Goal: Task Accomplishment & Management: Use online tool/utility

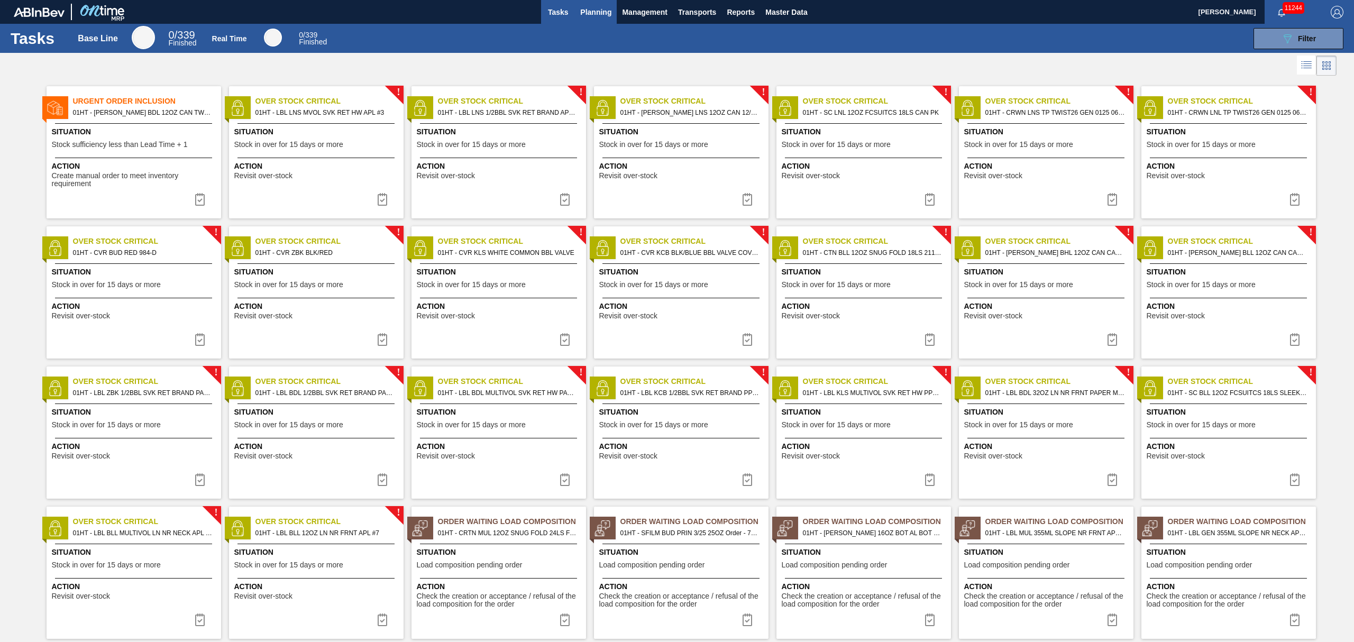
click at [576, 2] on button "Planning" at bounding box center [596, 12] width 42 height 24
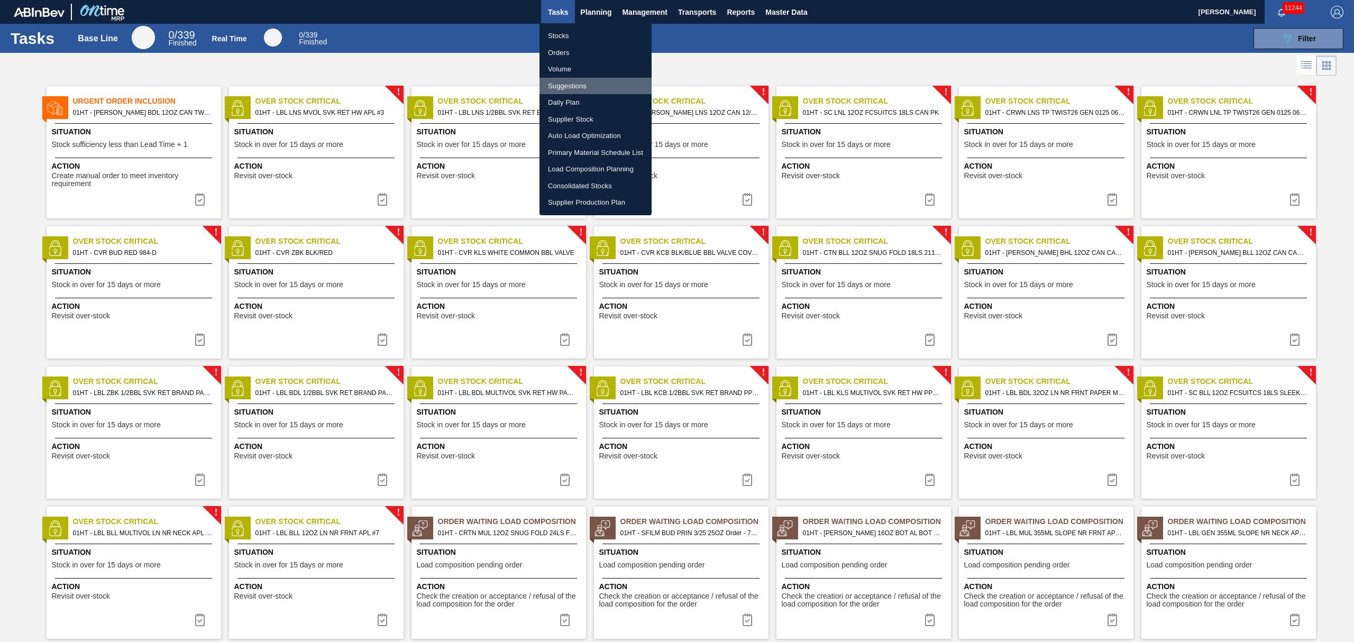
click at [569, 83] on li "Suggestions" at bounding box center [595, 86] width 112 height 17
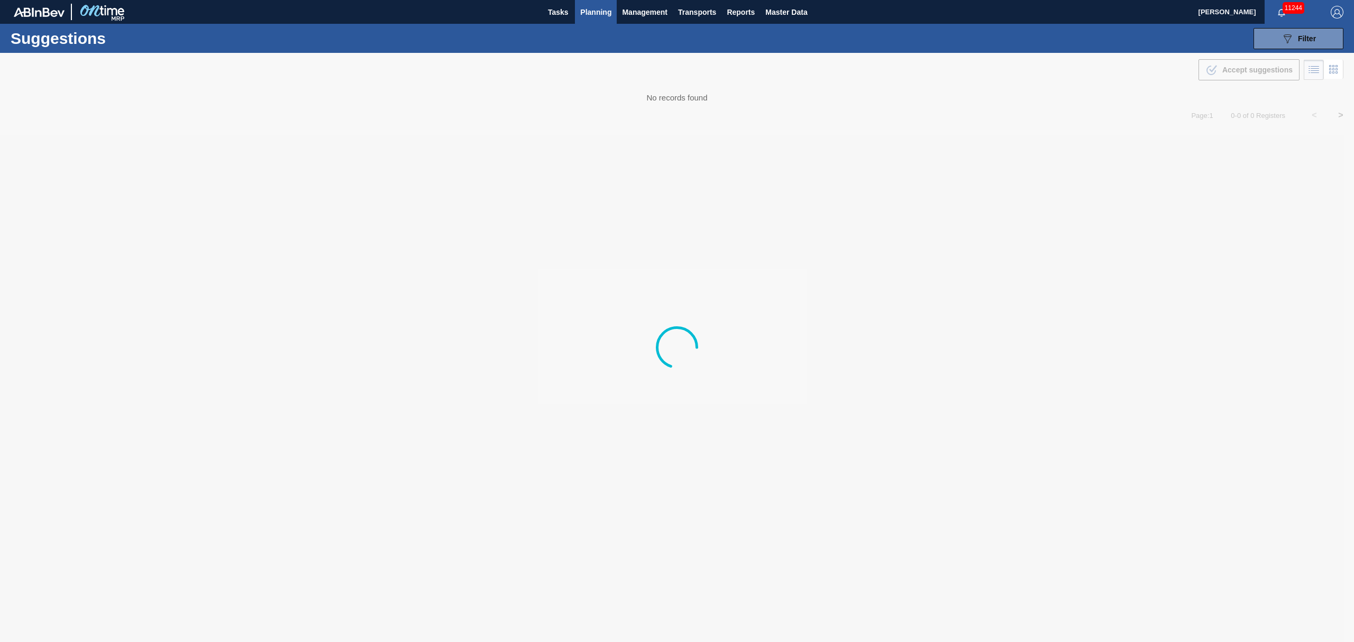
type from "[DATE]"
type to "[DATE]"
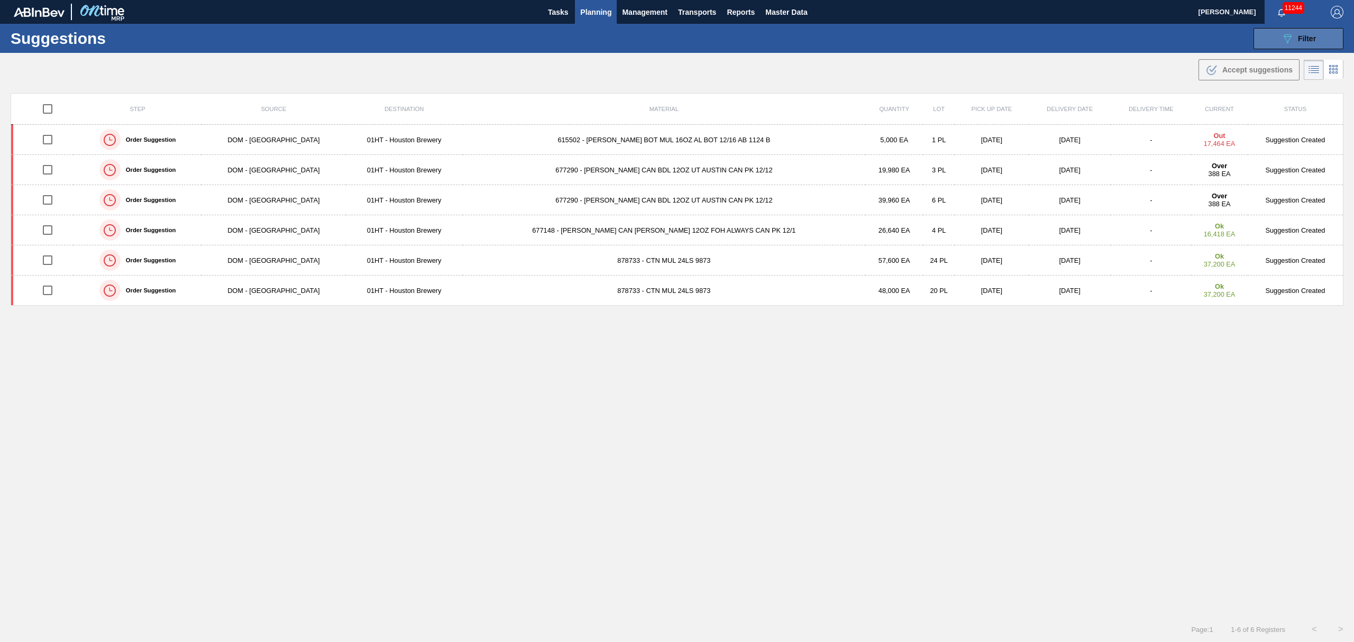
click at [1308, 36] on span "Filter" at bounding box center [1307, 38] width 18 height 8
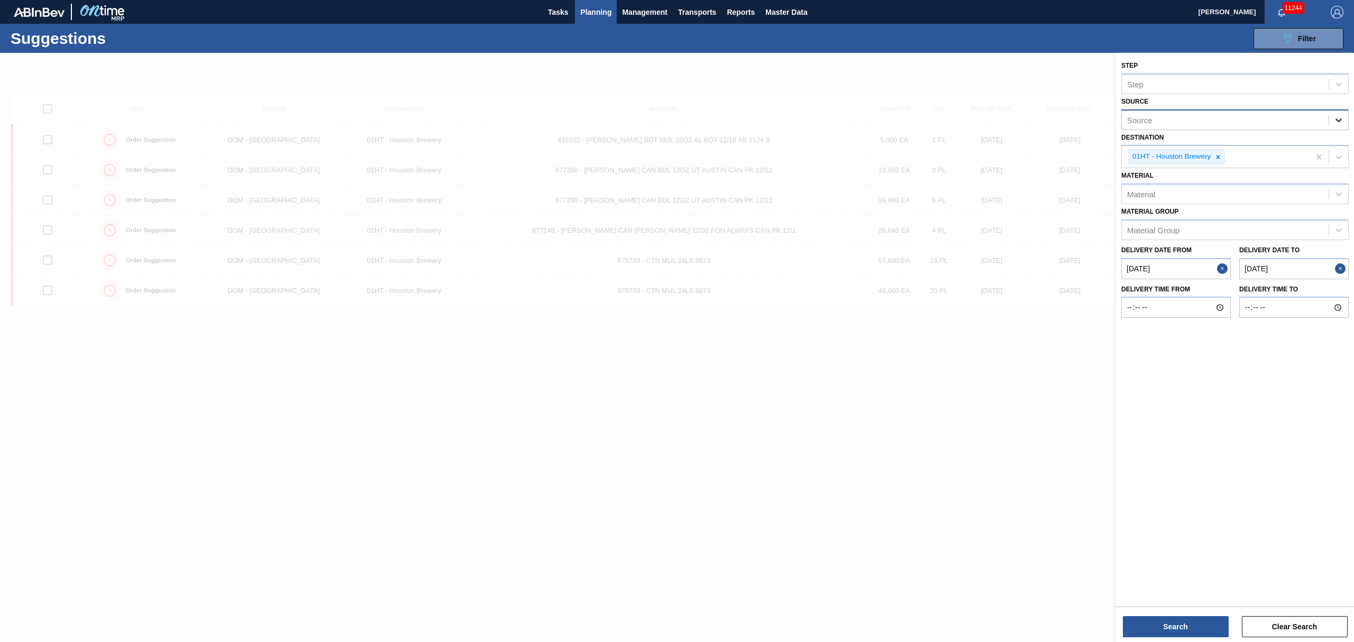
click at [1342, 117] on icon at bounding box center [1338, 120] width 11 height 11
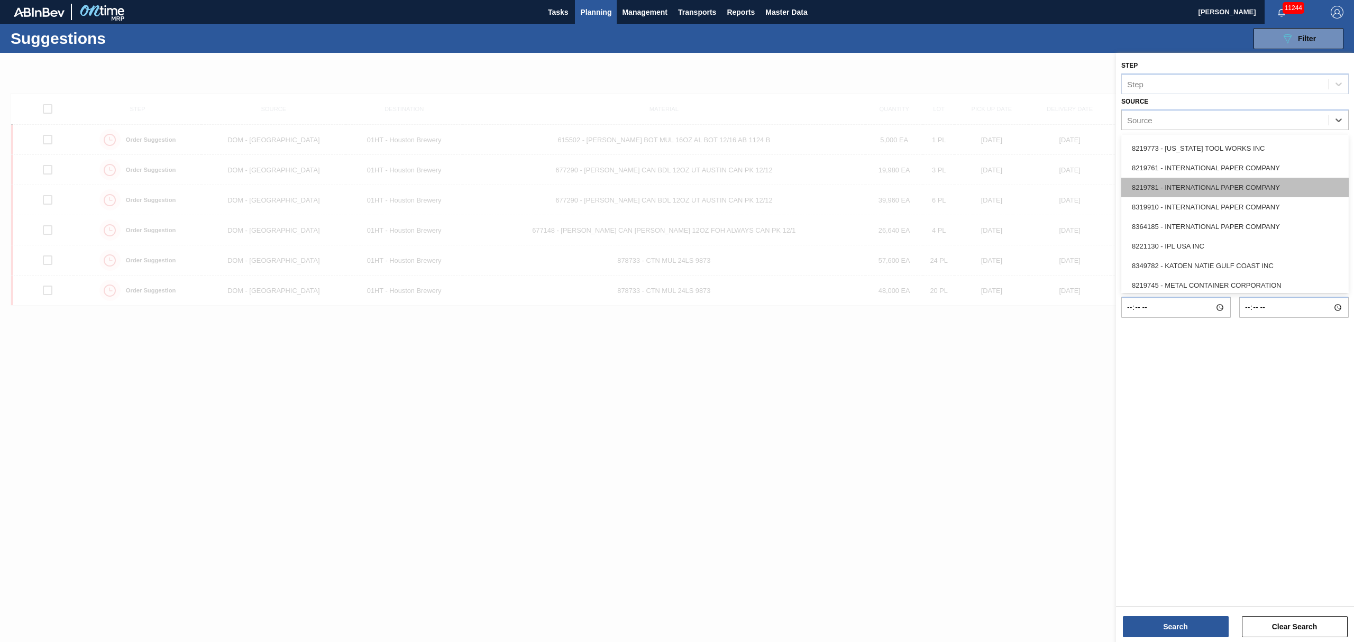
scroll to position [311, 0]
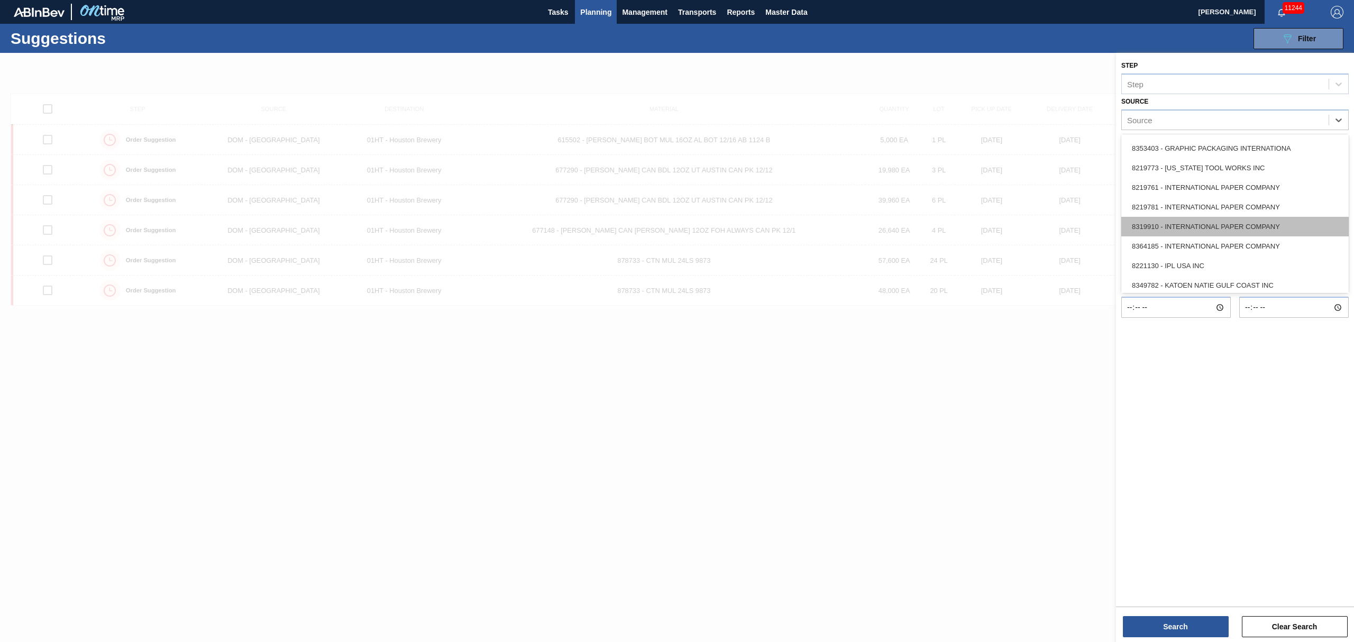
click at [1210, 218] on div "8319910 - INTERNATIONAL PAPER COMPANY" at bounding box center [1234, 227] width 227 height 20
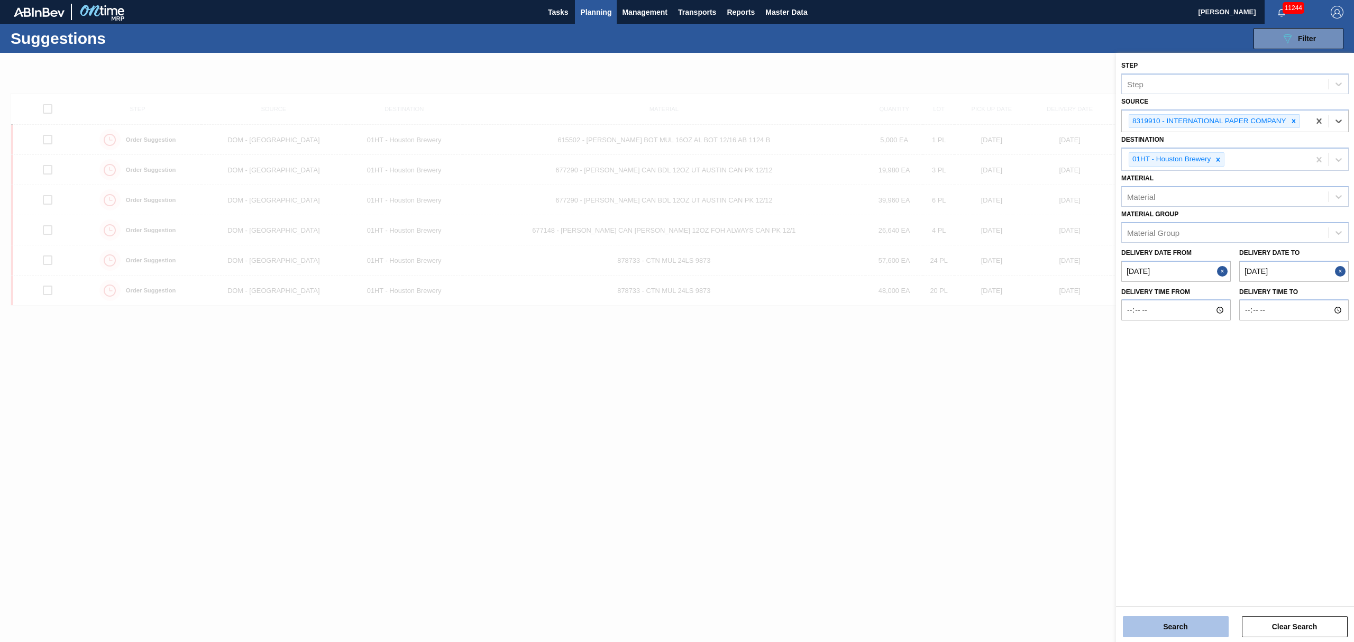
click at [1173, 621] on button "Search" at bounding box center [1176, 626] width 106 height 21
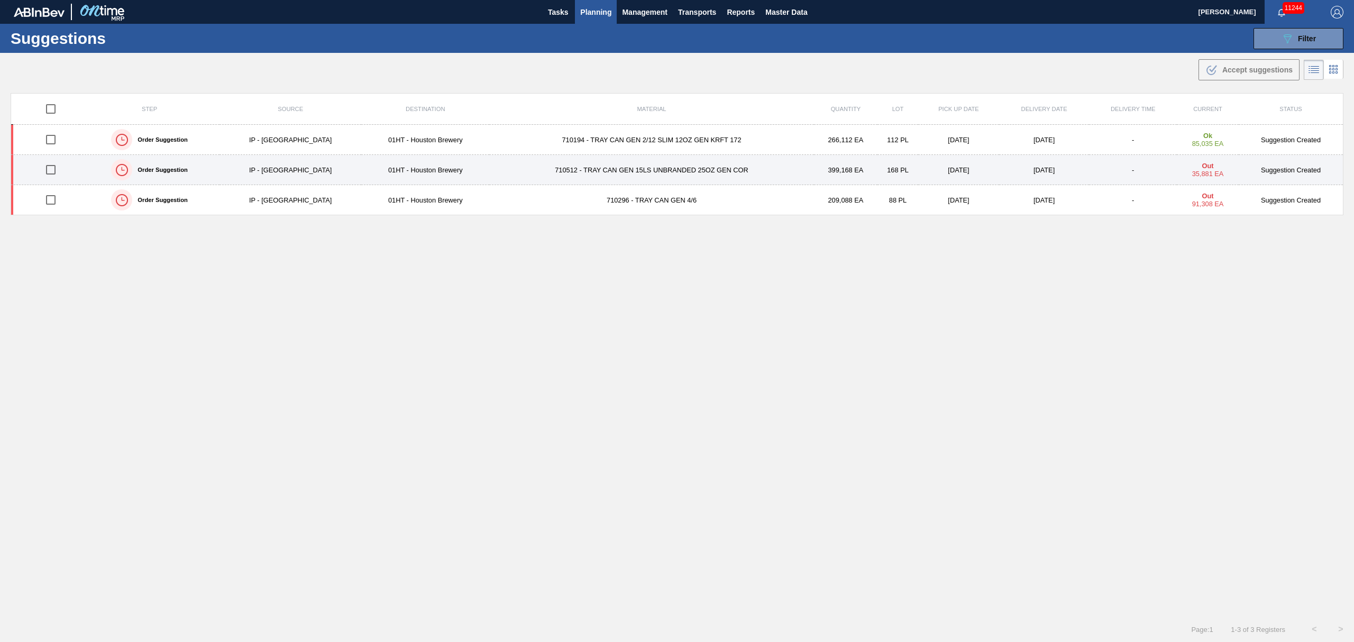
drag, startPoint x: 49, startPoint y: 166, endPoint x: 57, endPoint y: 166, distance: 8.5
click at [49, 166] on input "checkbox" at bounding box center [51, 170] width 22 height 22
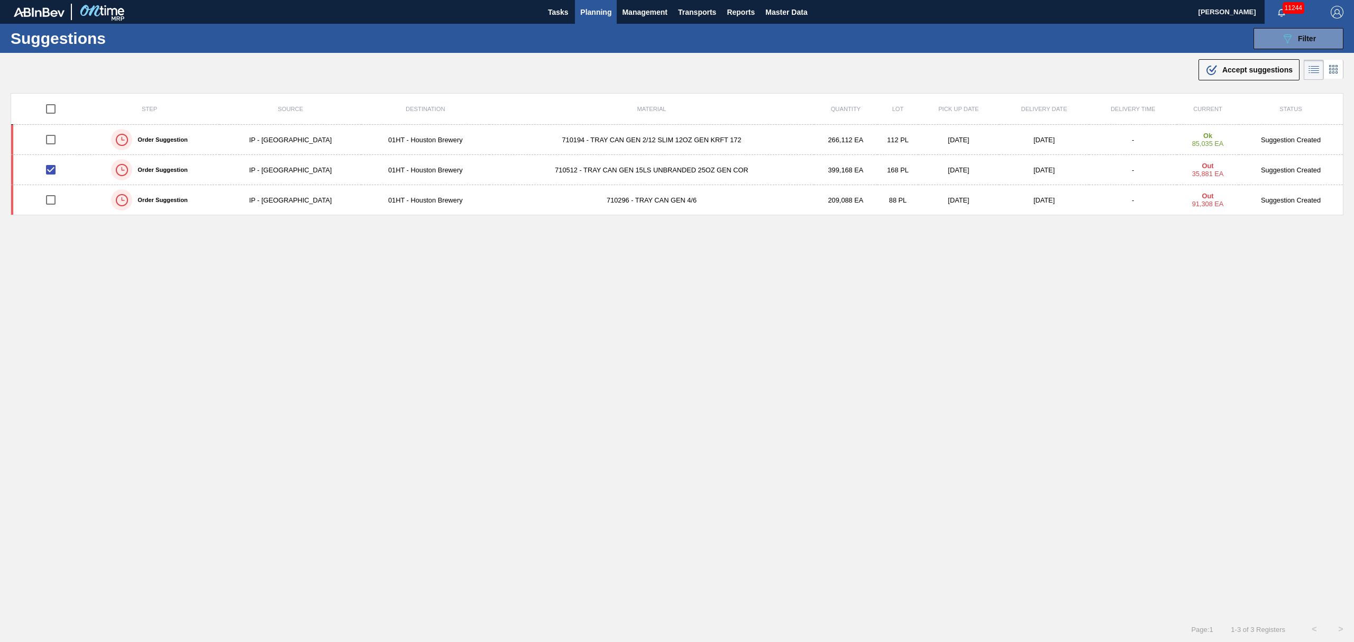
drag, startPoint x: 1267, startPoint y: 70, endPoint x: 768, endPoint y: 61, distance: 498.7
click at [1266, 70] on span "Accept suggestions" at bounding box center [1257, 70] width 70 height 8
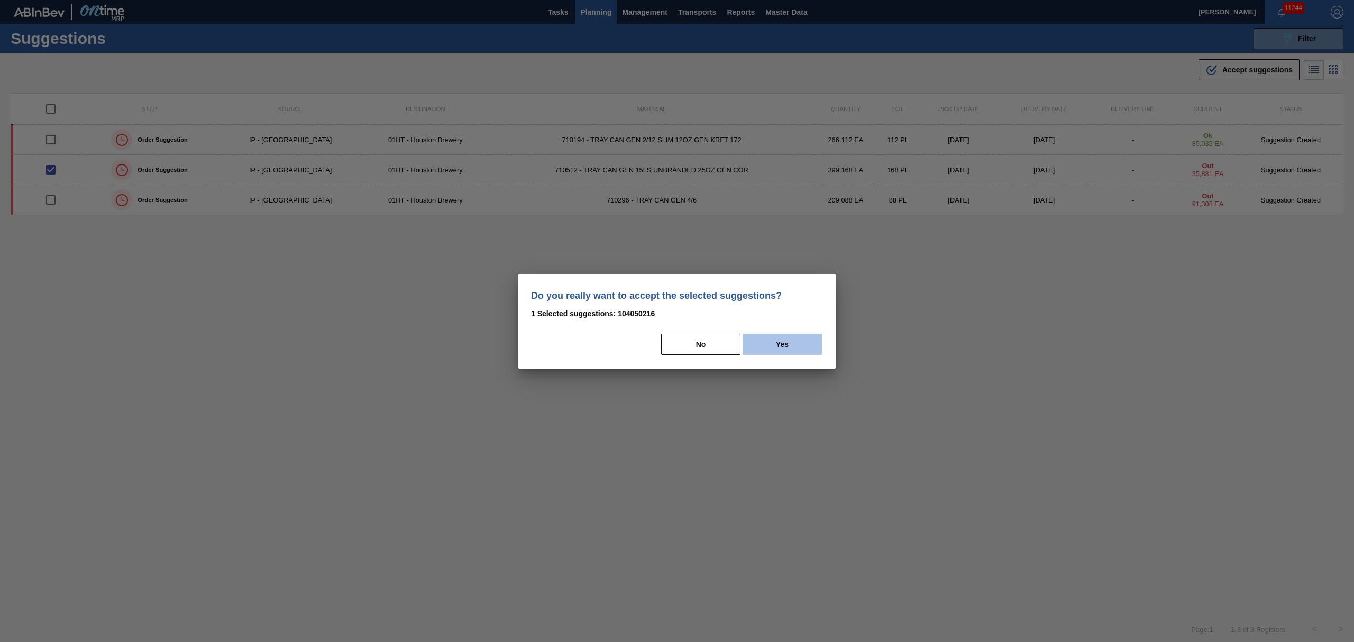
click at [789, 347] on button "Yes" at bounding box center [781, 344] width 79 height 21
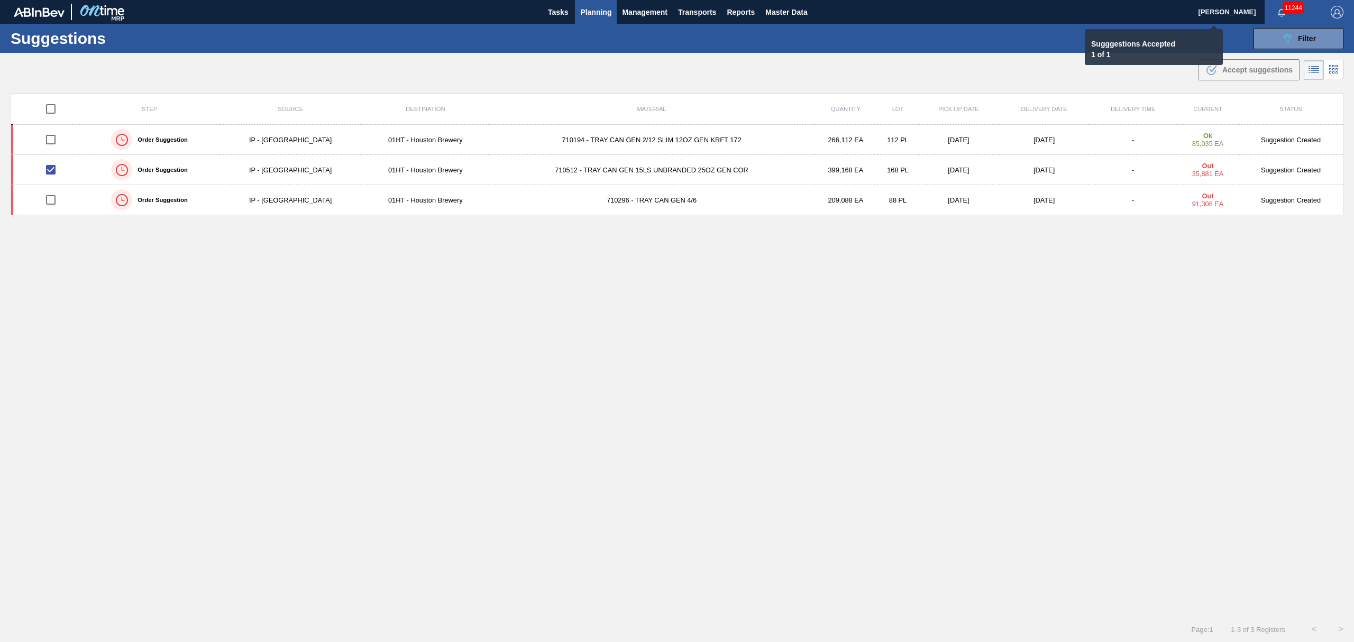
checkbox input "false"
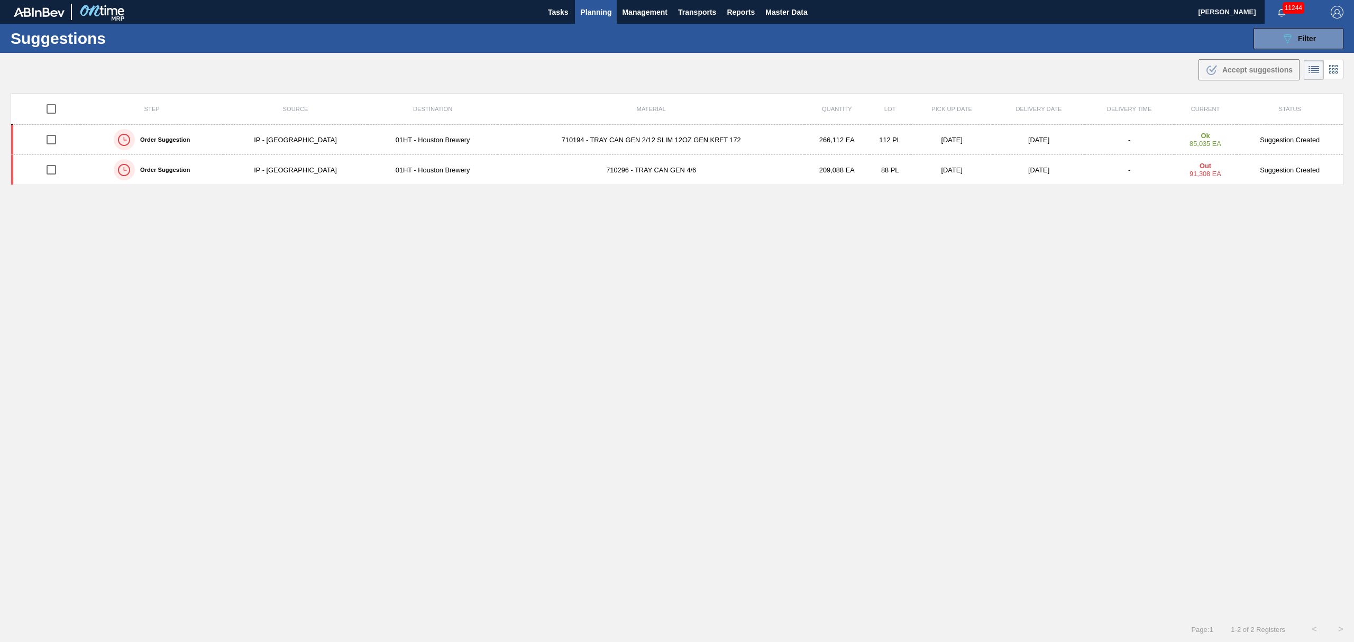
click at [593, 11] on span "Planning" at bounding box center [595, 12] width 31 height 13
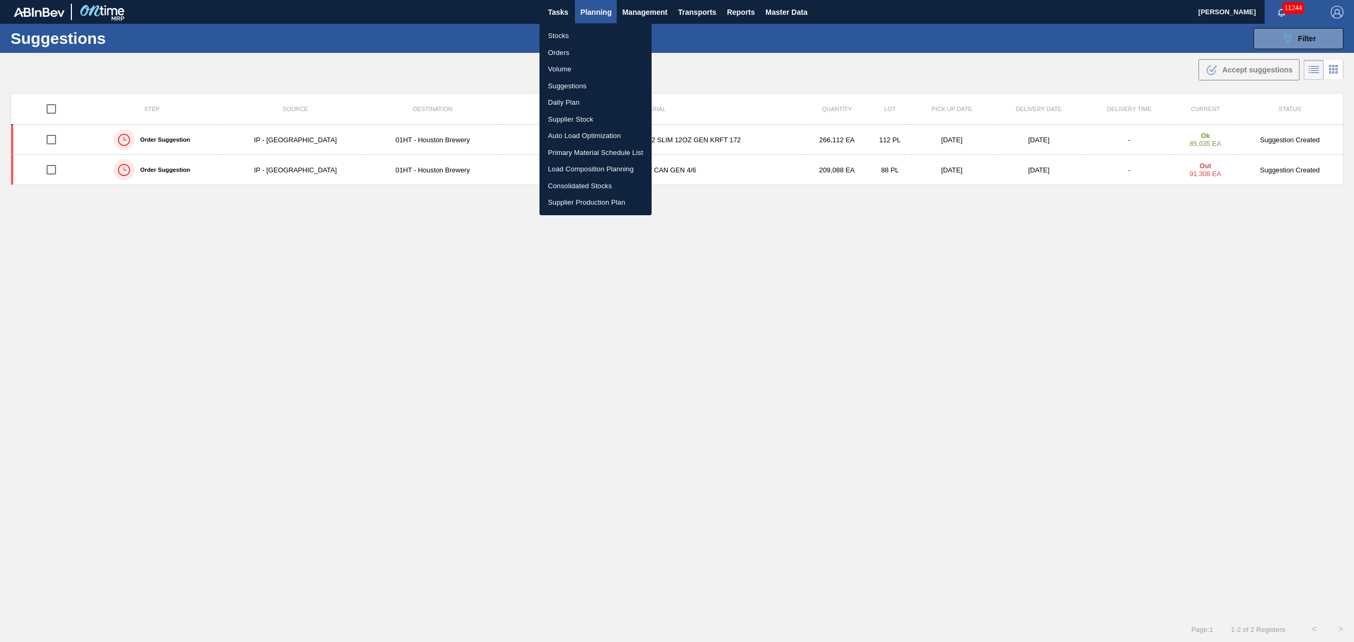
click at [553, 33] on li "Stocks" at bounding box center [595, 35] width 112 height 17
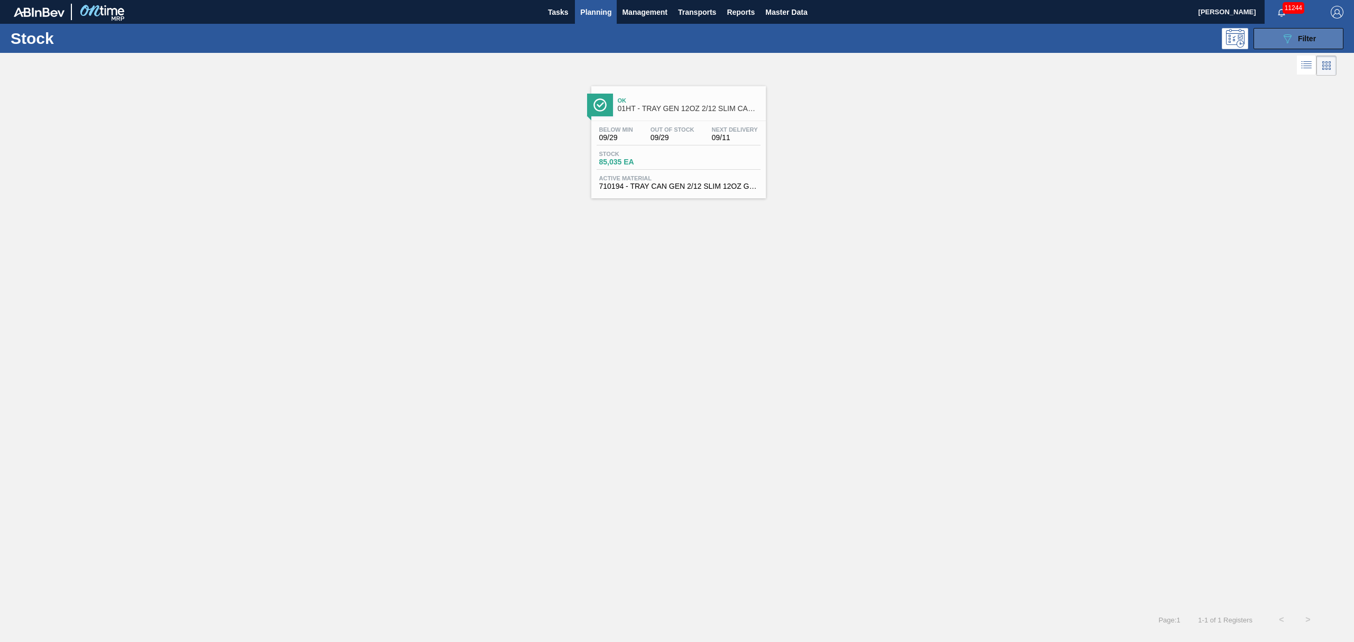
click at [1298, 47] on button "089F7B8B-B2A5-4AFE-B5C0-19BA573D28AC Filter" at bounding box center [1298, 38] width 90 height 21
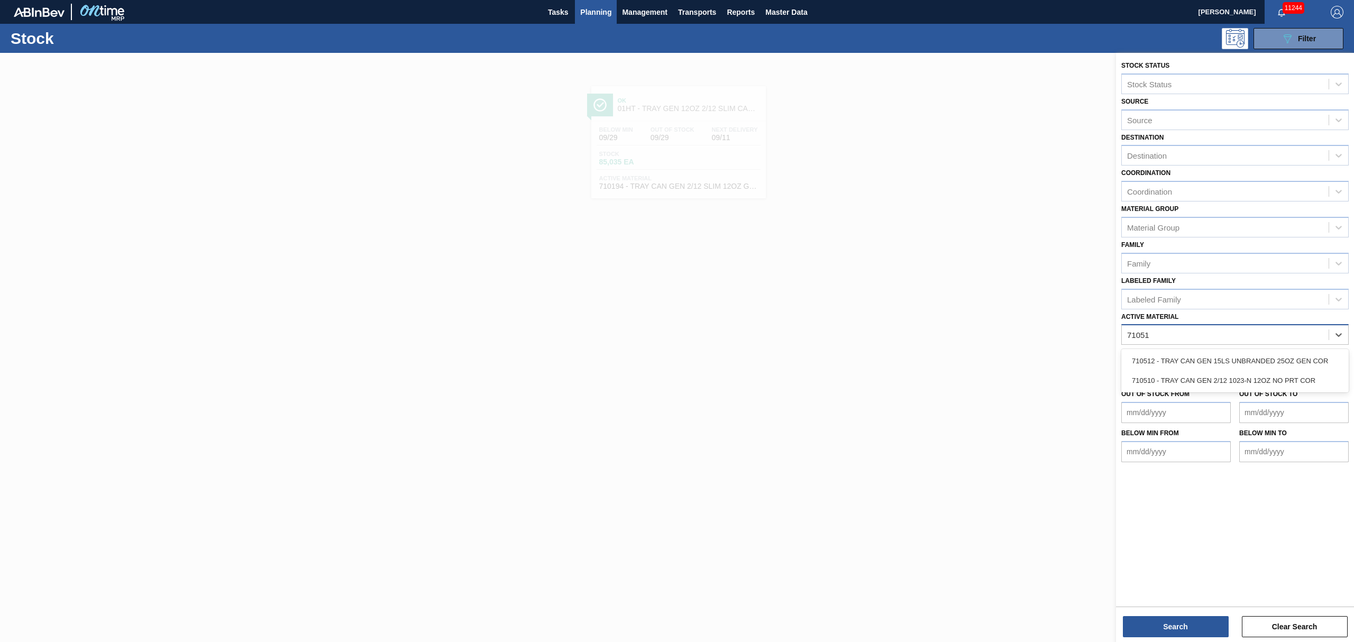
type Material "710512"
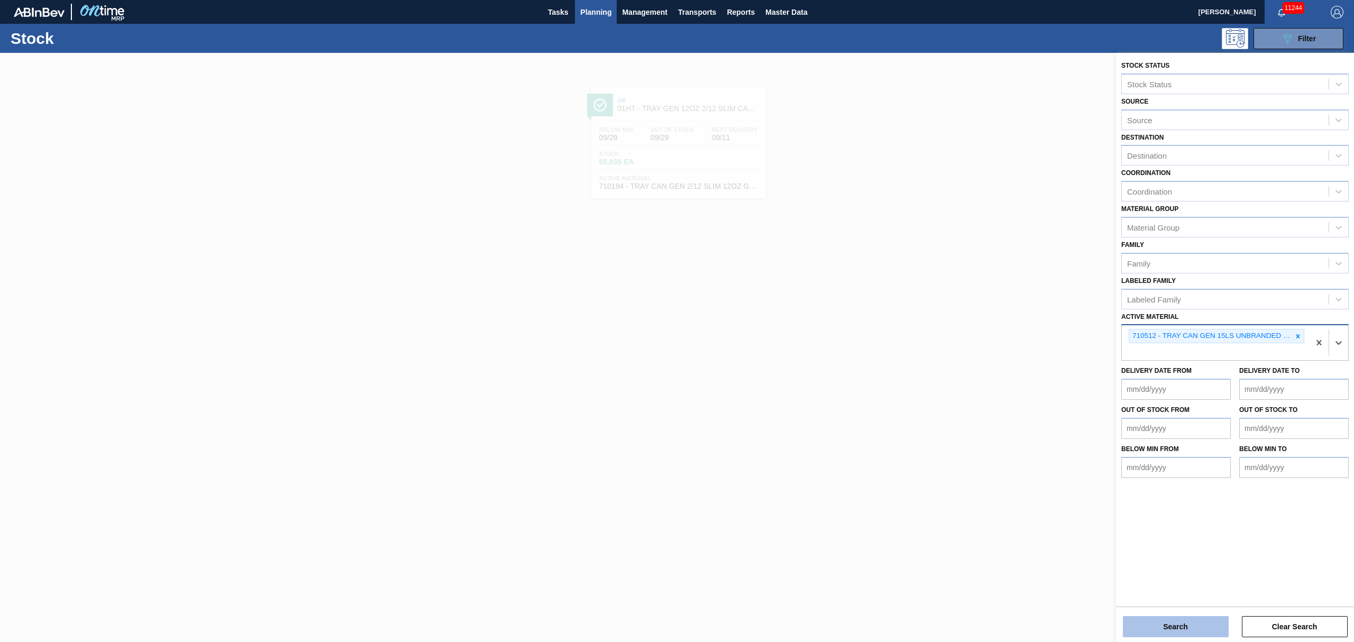
click at [1202, 620] on button "Search" at bounding box center [1176, 626] width 106 height 21
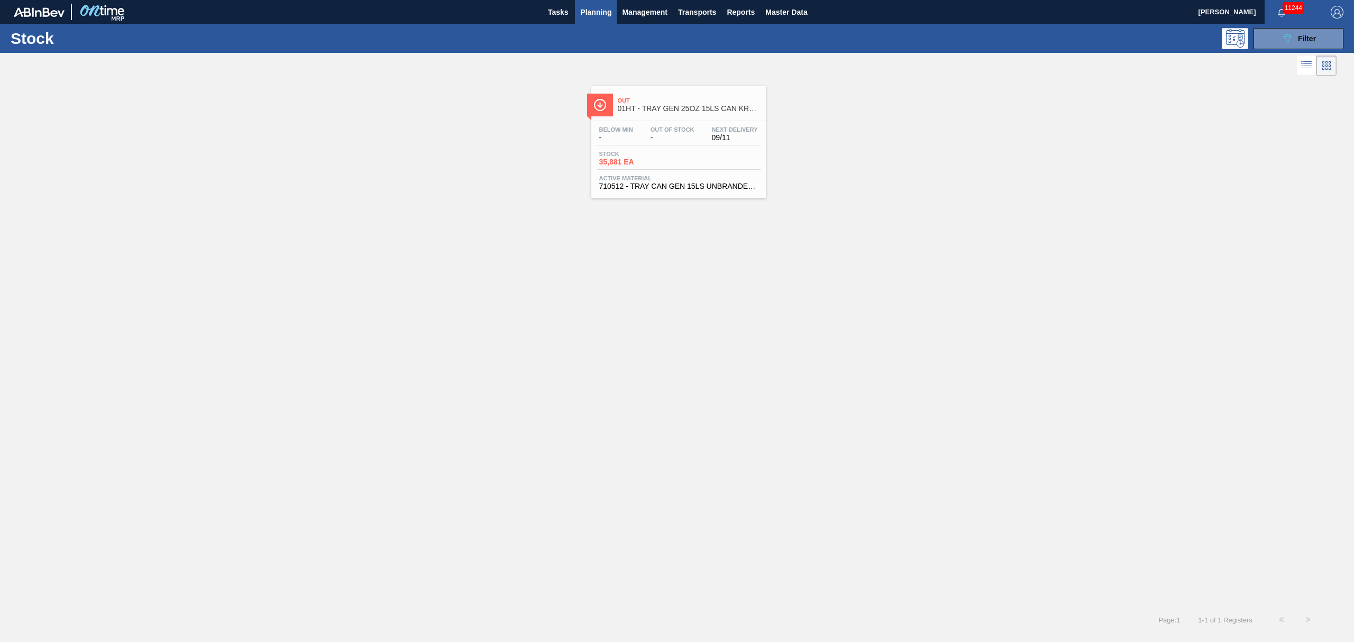
click at [624, 153] on span "Stock" at bounding box center [636, 154] width 74 height 6
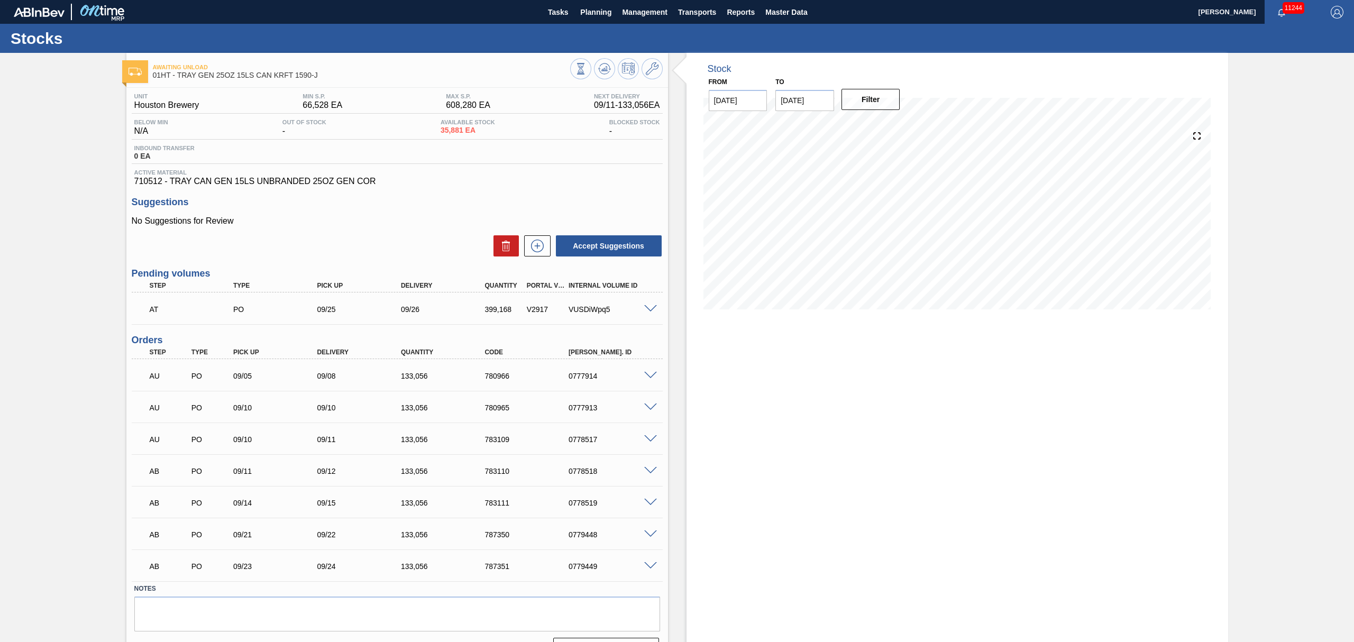
click at [644, 305] on div at bounding box center [651, 308] width 21 height 8
click at [644, 308] on span at bounding box center [650, 309] width 13 height 8
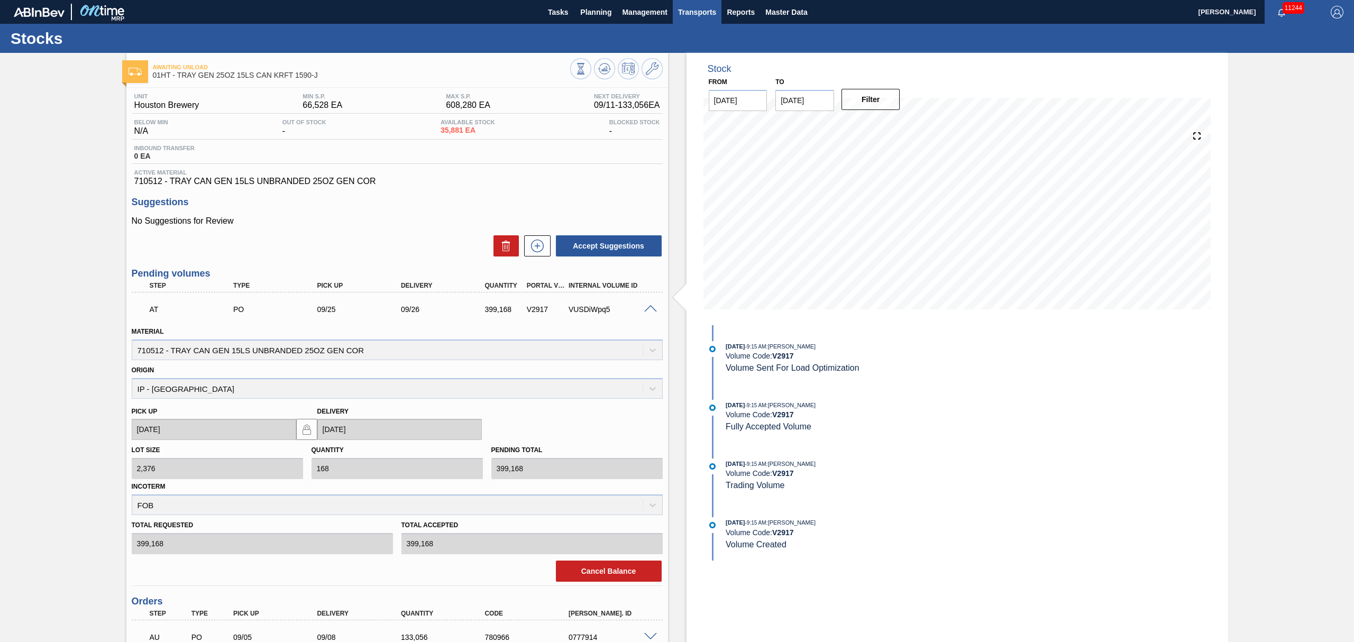
click at [690, 8] on span "Transports" at bounding box center [697, 12] width 38 height 13
click at [686, 49] on li "[GEOGRAPHIC_DATA]" at bounding box center [703, 52] width 89 height 17
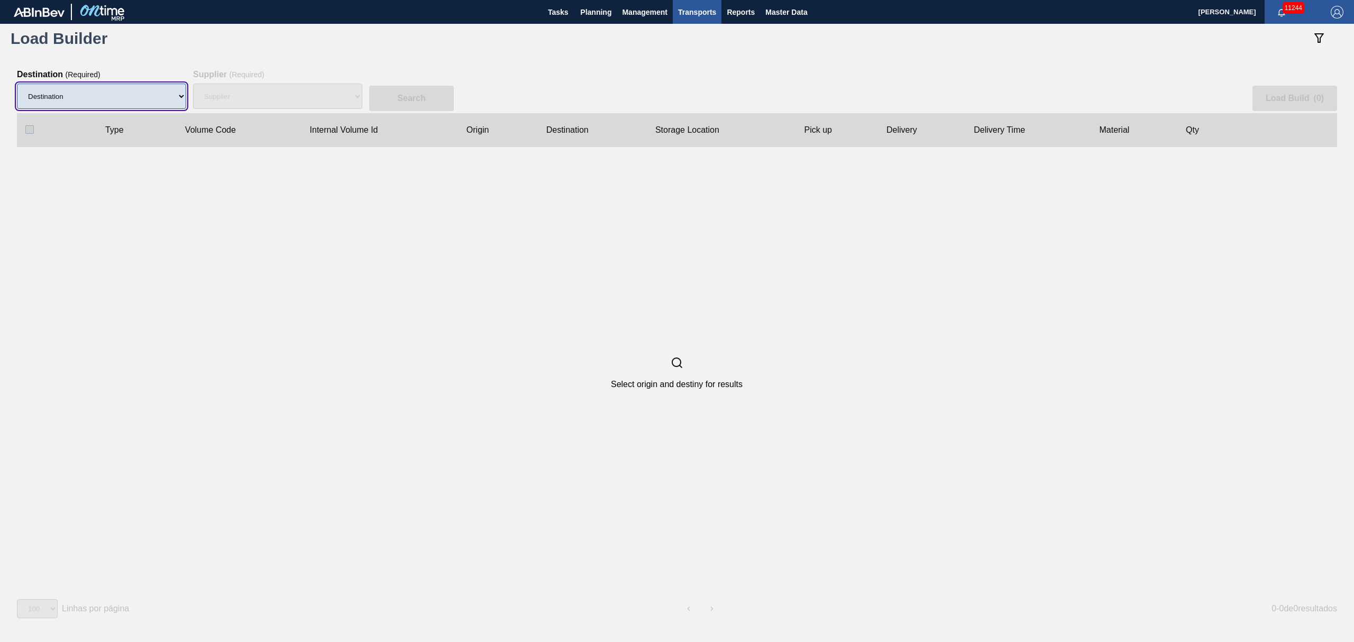
click at [141, 102] on select "Destination 01BV - [GEOGRAPHIC_DATA] 01CL - [GEOGRAPHIC_DATA] 01CV - [GEOGRAPHI…" at bounding box center [101, 96] width 169 height 25
select select "9"
click at [17, 84] on select "Destination 01BV - [GEOGRAPHIC_DATA] 01CL - [GEOGRAPHIC_DATA] 01CV - [GEOGRAPHI…" at bounding box center [101, 96] width 169 height 25
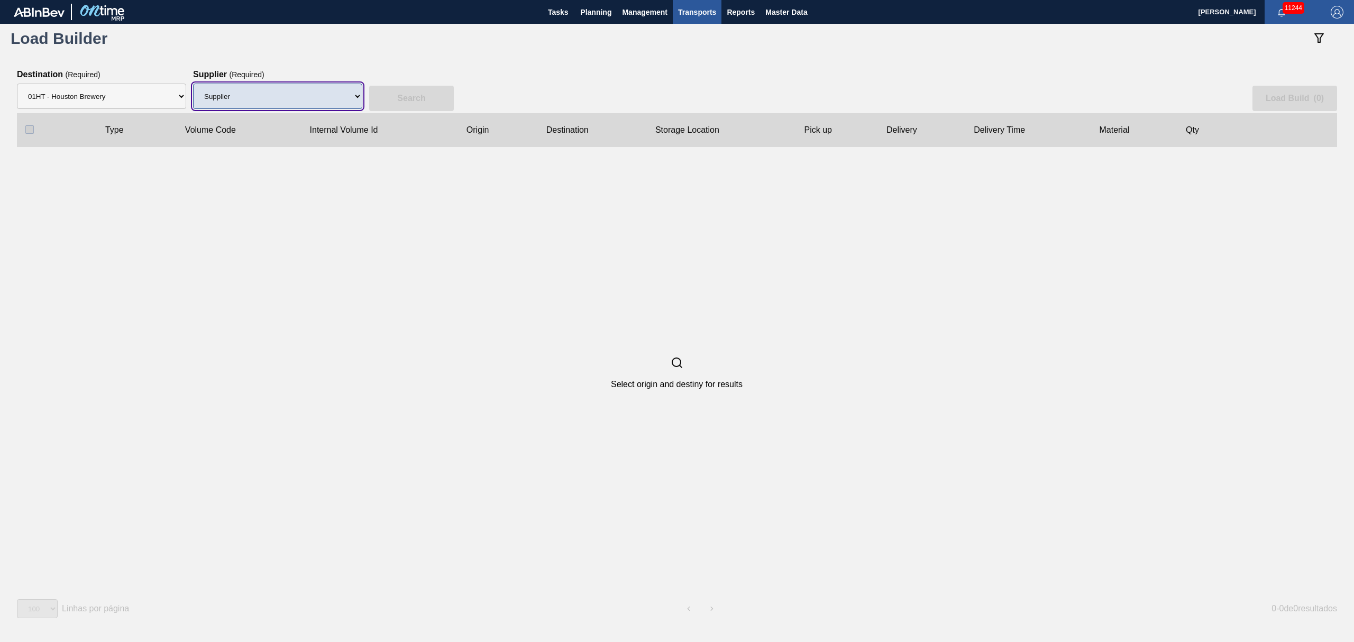
click at [256, 98] on select "Supplier 8329501 - ACCORD CARTON CO 8341298 - ACCREDO PACKAGING INC 8221649 - B…" at bounding box center [277, 96] width 169 height 25
select select "1425"
click at [193, 84] on select "Supplier 8329501 - ACCORD CARTON CO 8341298 - ACCREDO PACKAGING INC 8221649 - B…" at bounding box center [277, 96] width 169 height 25
click at [414, 87] on button "Search" at bounding box center [411, 98] width 85 height 25
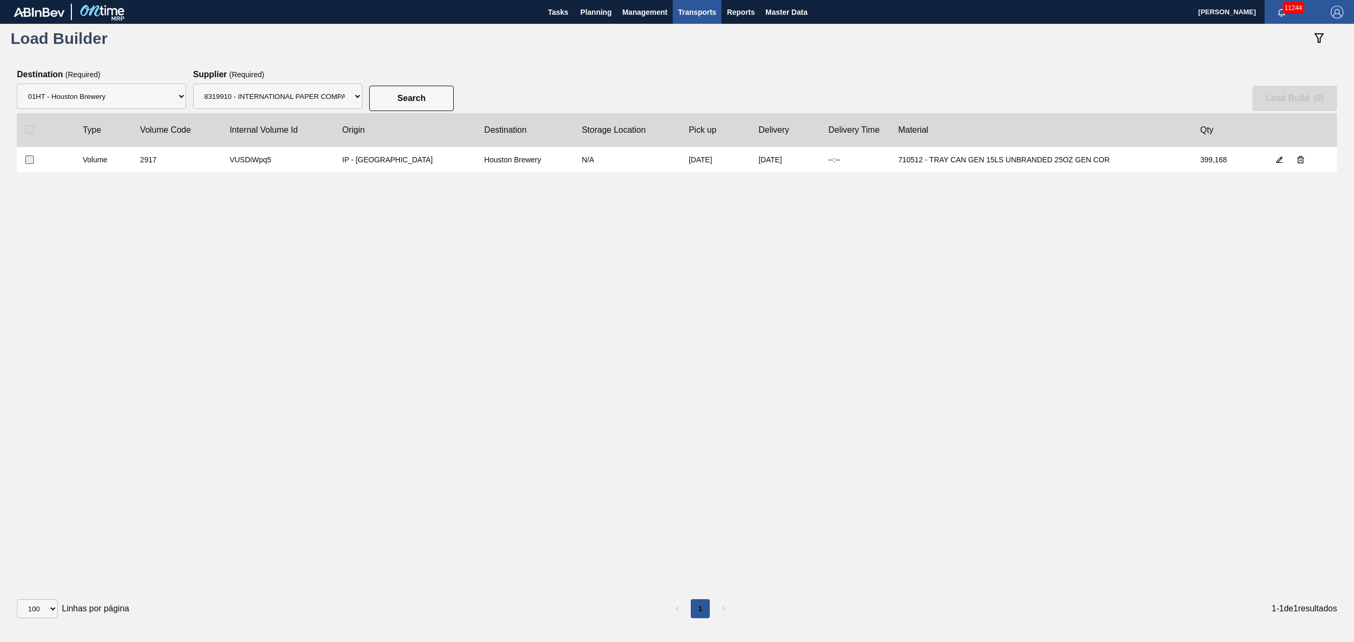
click at [32, 162] on input "checkbox" at bounding box center [29, 159] width 8 height 8
checkbox input "true"
click at [0, 0] on slot "Load Build ( 1 )" at bounding box center [0, 0] width 0 height 0
select select "Undefined"
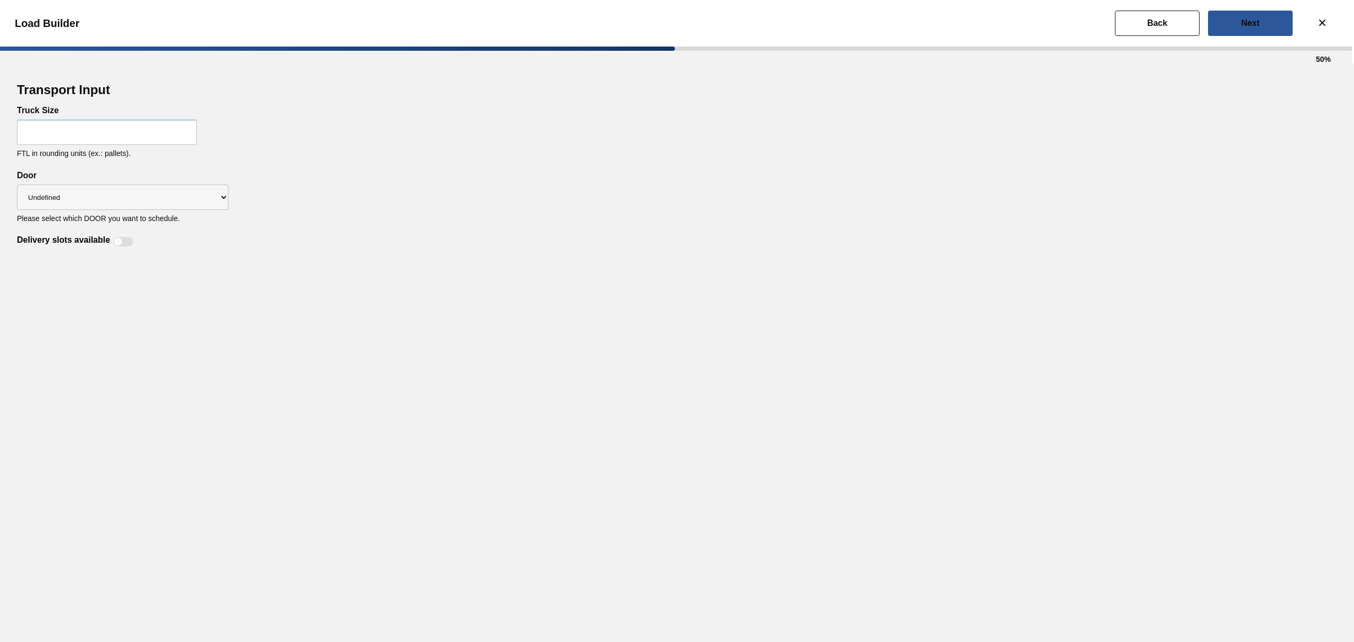
click at [130, 140] on input "text" at bounding box center [107, 132] width 180 height 25
type input "56"
click at [96, 199] on select "Undefined IP" at bounding box center [123, 197] width 212 height 25
select select "IP"
click at [17, 185] on select "Undefined IP" at bounding box center [123, 197] width 212 height 25
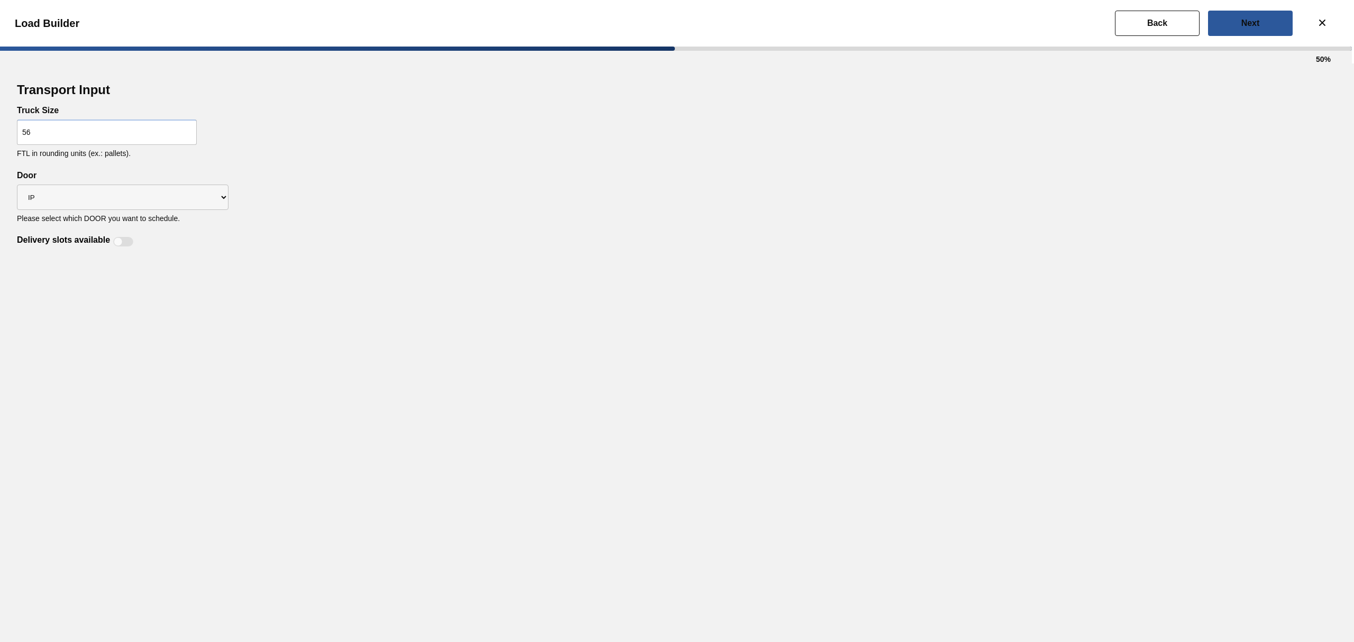
click at [115, 238] on div at bounding box center [123, 242] width 20 height 10
checkbox input "true"
click at [1263, 22] on button "Next" at bounding box center [1250, 23] width 85 height 25
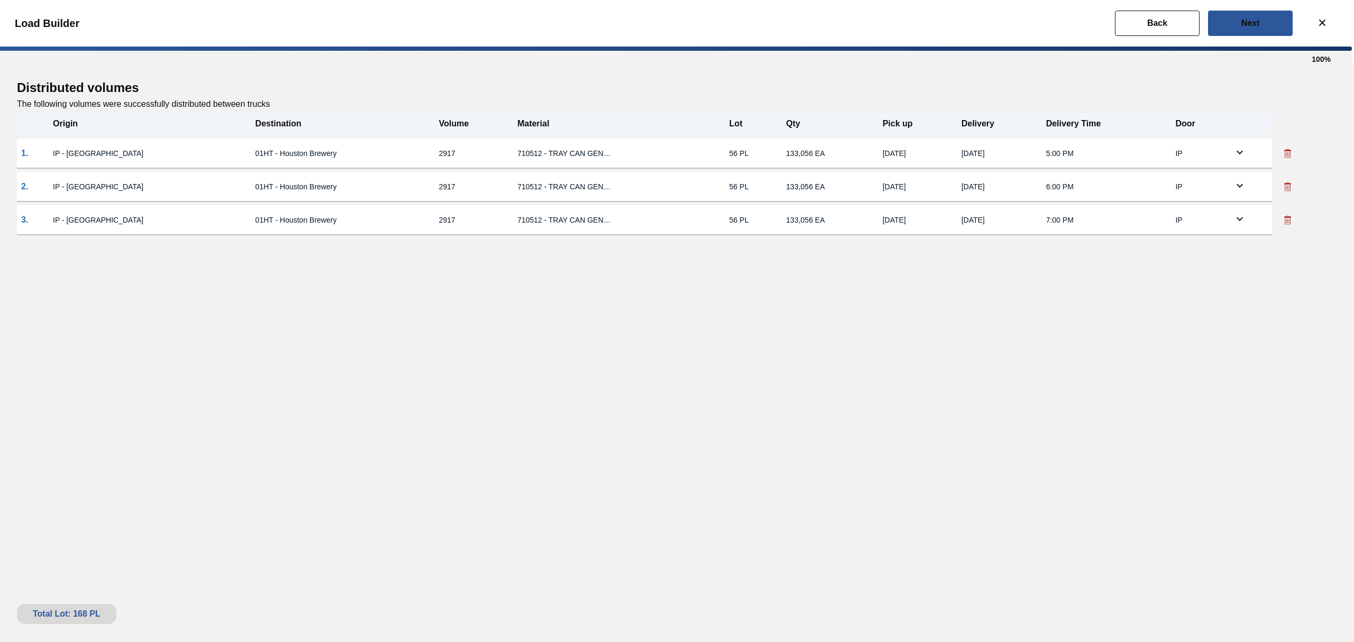
click at [1234, 155] on icon at bounding box center [1239, 152] width 13 height 13
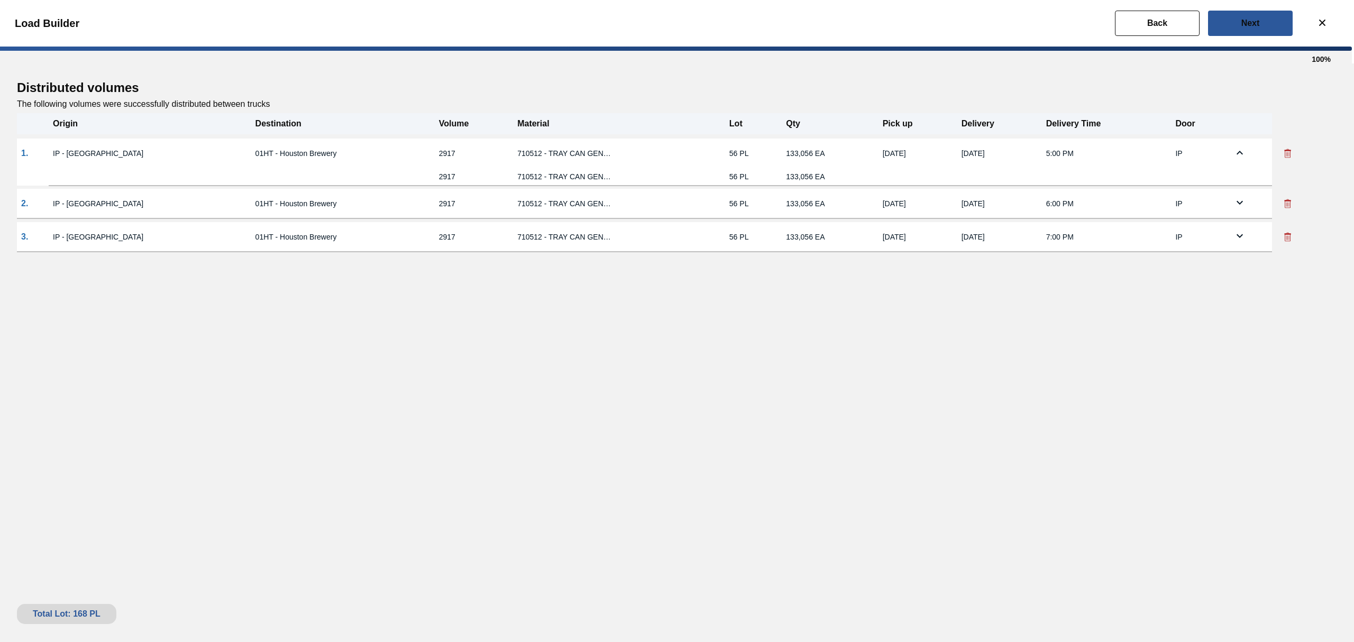
click at [1236, 151] on icon at bounding box center [1239, 153] width 6 height 4
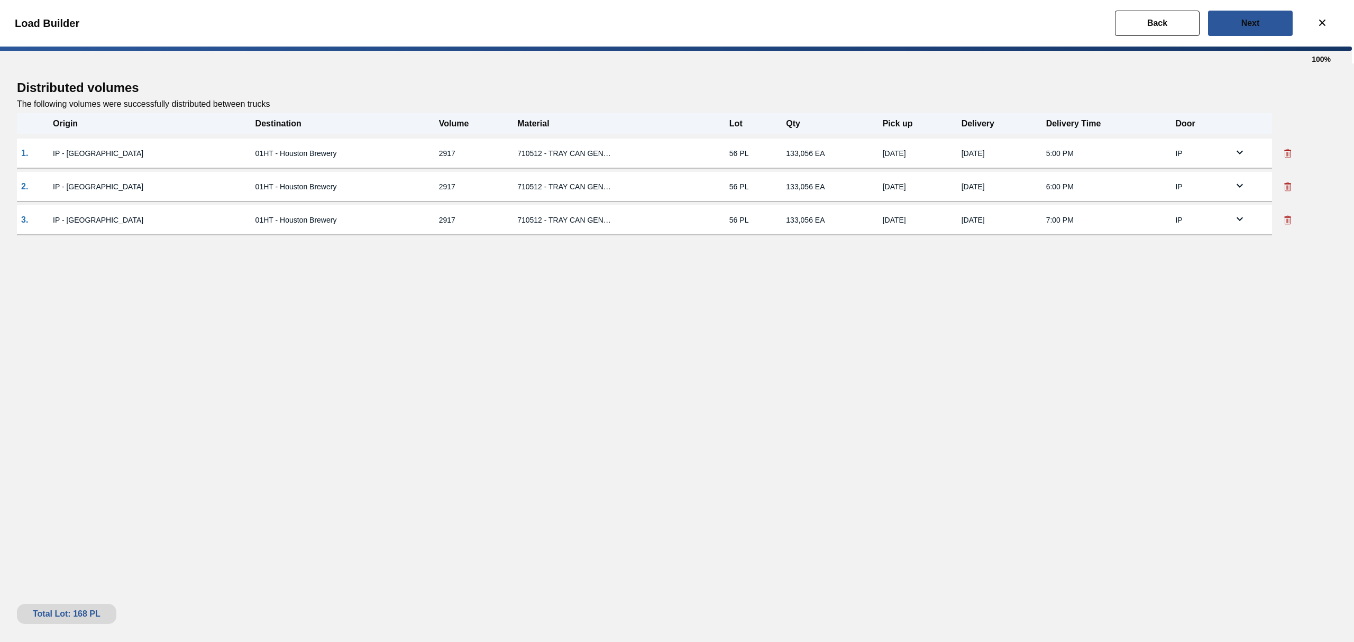
click at [603, 146] on td "710512 - TRAY CAN GEN 15LS UNBRANDED 25OZ GEN COR" at bounding box center [619, 154] width 212 height 30
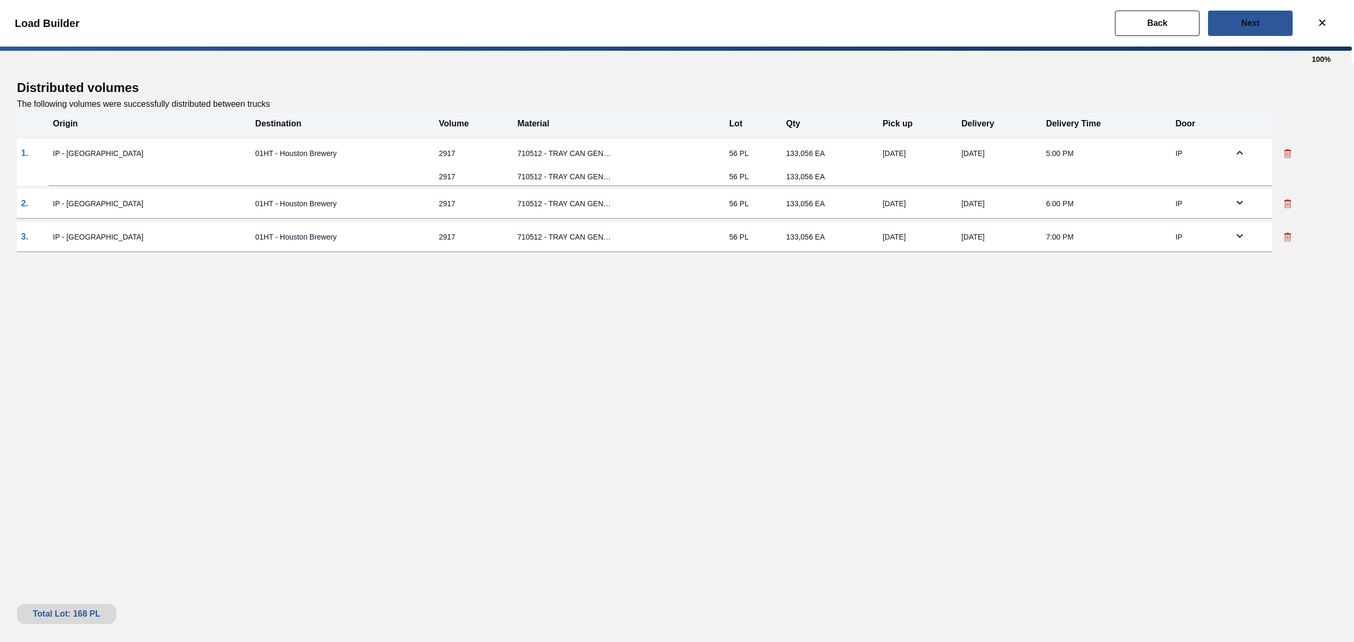
click at [603, 149] on td "710512 - TRAY CAN GEN 15LS UNBRANDED 25OZ GEN COR" at bounding box center [619, 154] width 212 height 30
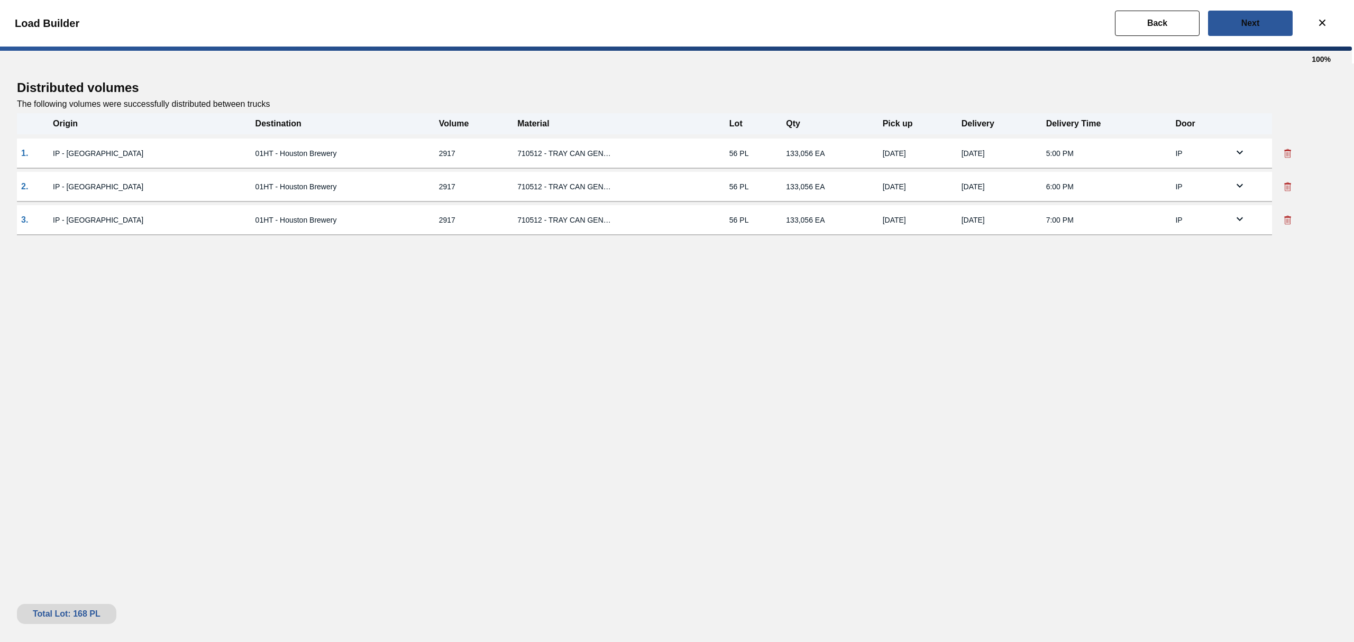
click at [603, 149] on td "710512 - TRAY CAN GEN 15LS UNBRANDED 25OZ GEN COR" at bounding box center [619, 154] width 212 height 30
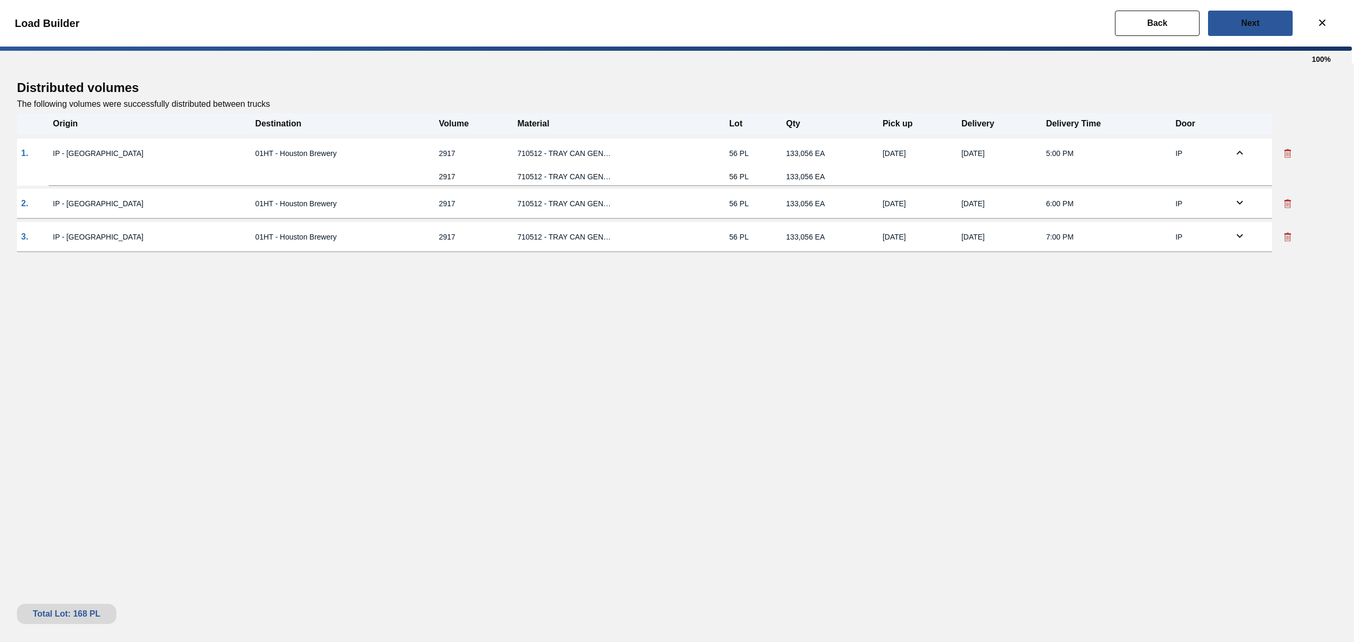
click at [603, 148] on td "710512 - TRAY CAN GEN 15LS UNBRANDED 25OZ GEN COR" at bounding box center [619, 154] width 212 height 30
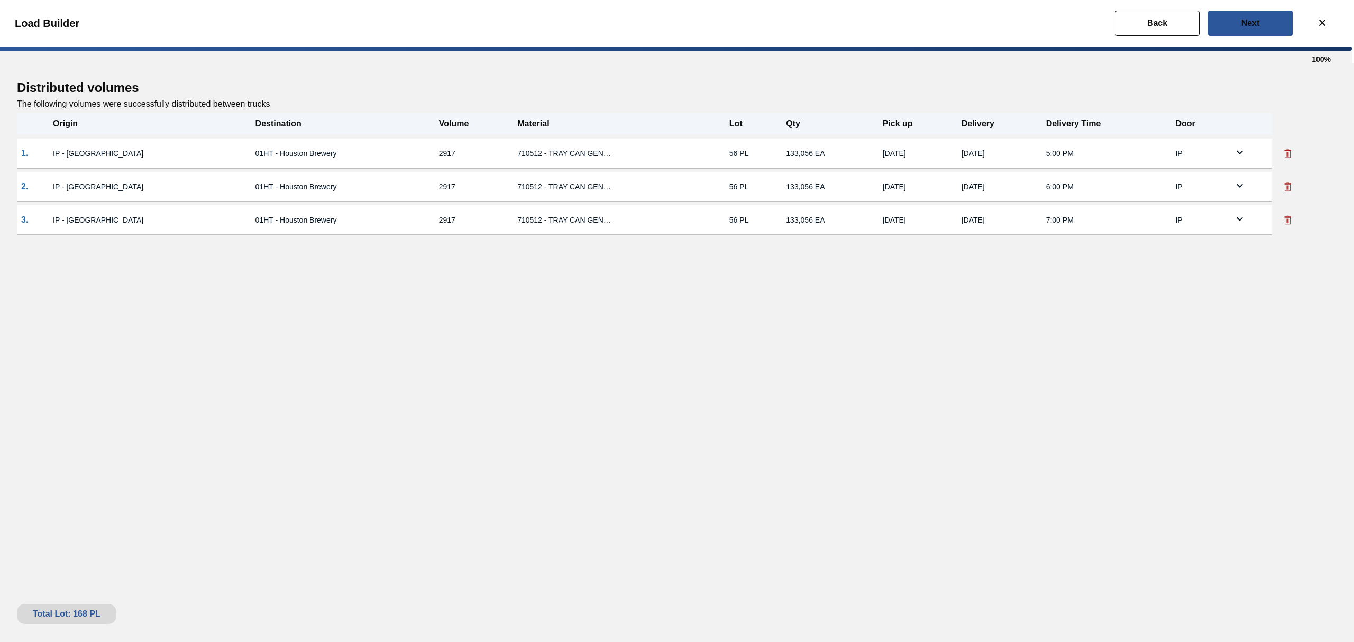
click at [597, 172] on td "710512 - TRAY CAN GEN 15LS UNBRANDED 25OZ GEN COR" at bounding box center [619, 187] width 212 height 30
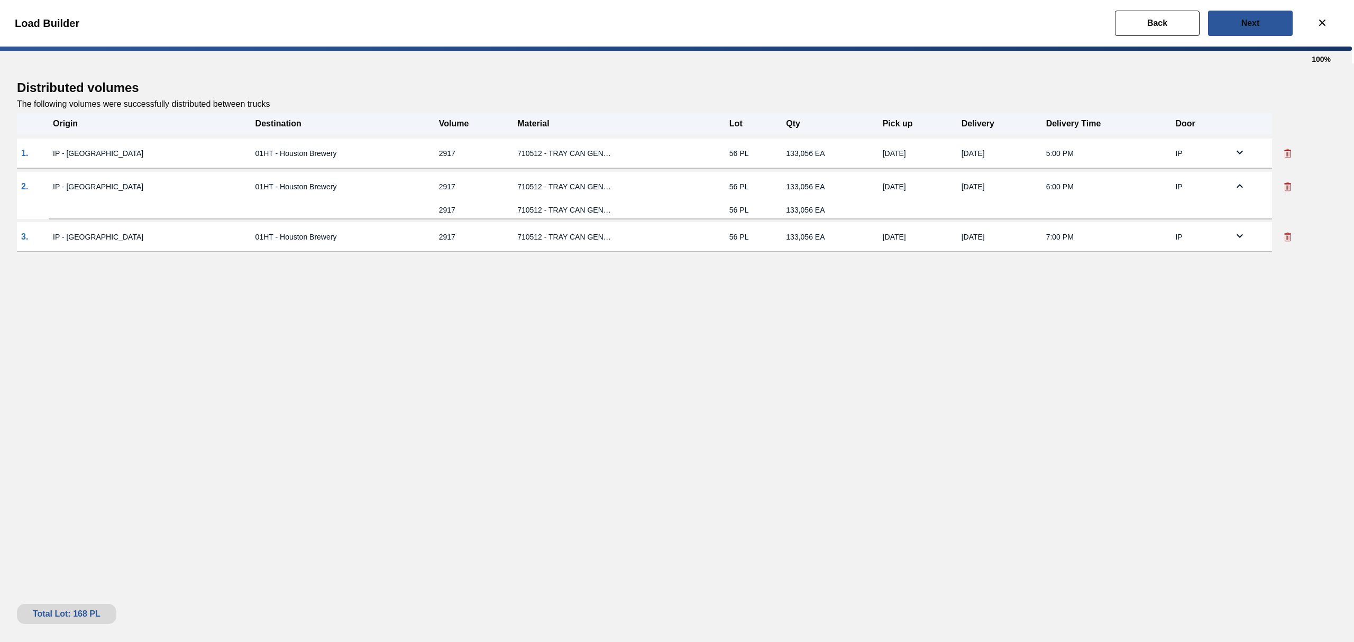
click at [597, 173] on td "710512 - TRAY CAN GEN 15LS UNBRANDED 25OZ GEN COR" at bounding box center [619, 187] width 212 height 30
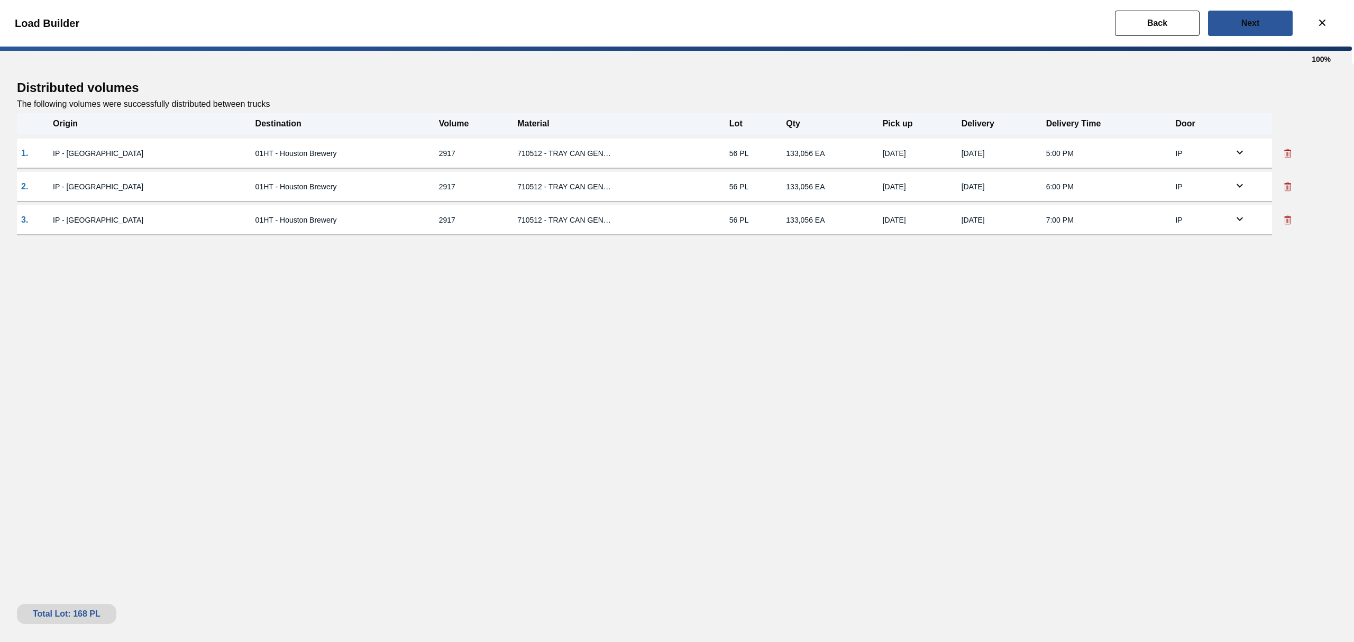
click at [603, 214] on td "710512 - TRAY CAN GEN 15LS UNBRANDED 25OZ GEN COR" at bounding box center [619, 220] width 212 height 30
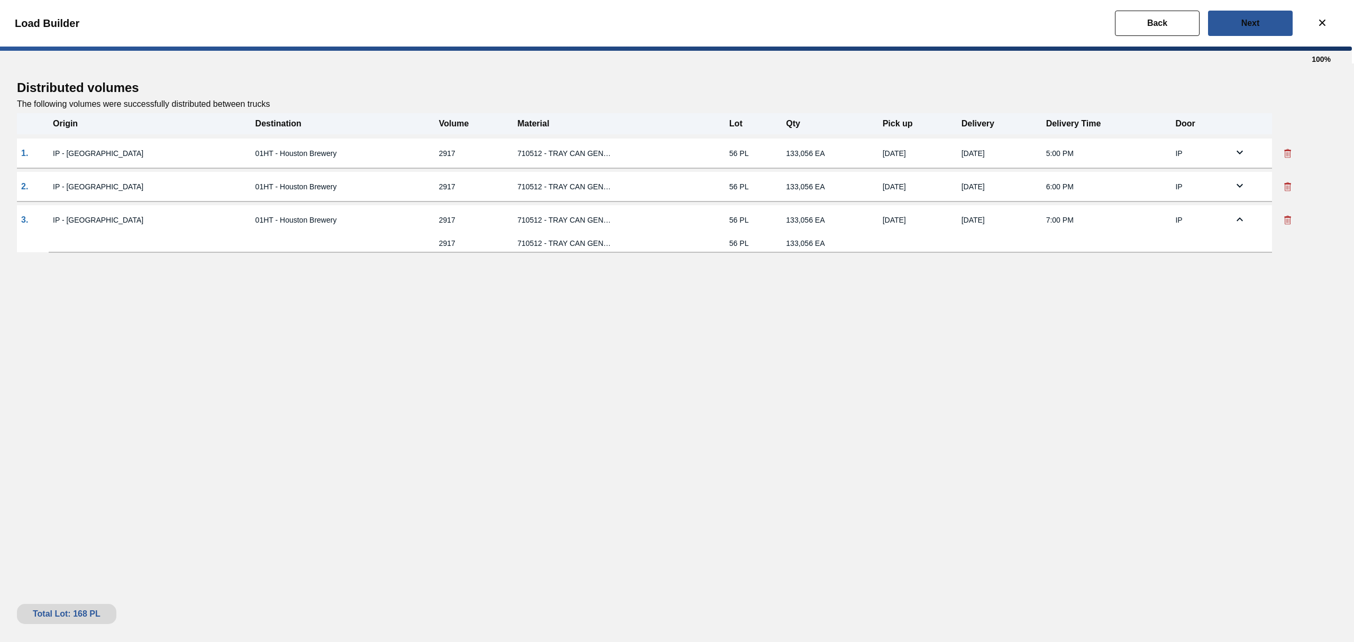
click at [604, 214] on td "710512 - TRAY CAN GEN 15LS UNBRANDED 25OZ GEN COR" at bounding box center [619, 220] width 212 height 30
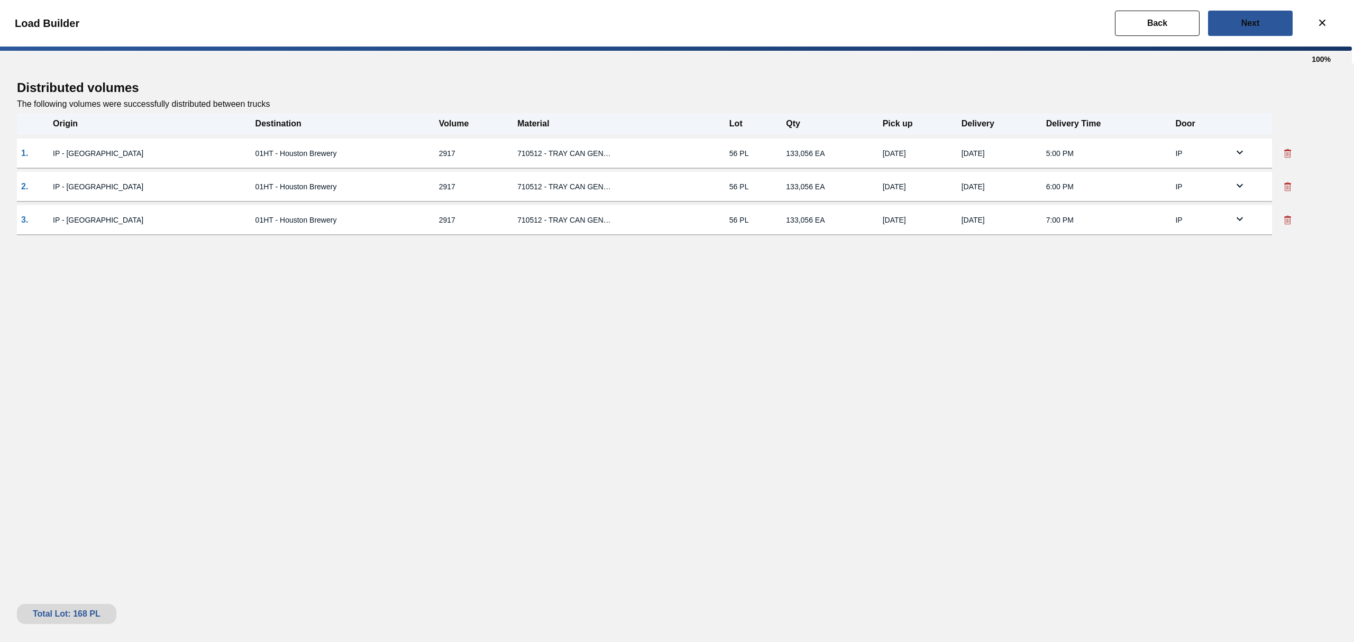
drag, startPoint x: 1168, startPoint y: 14, endPoint x: 1070, endPoint y: 36, distance: 100.3
click at [1167, 14] on button "Back" at bounding box center [1157, 23] width 85 height 25
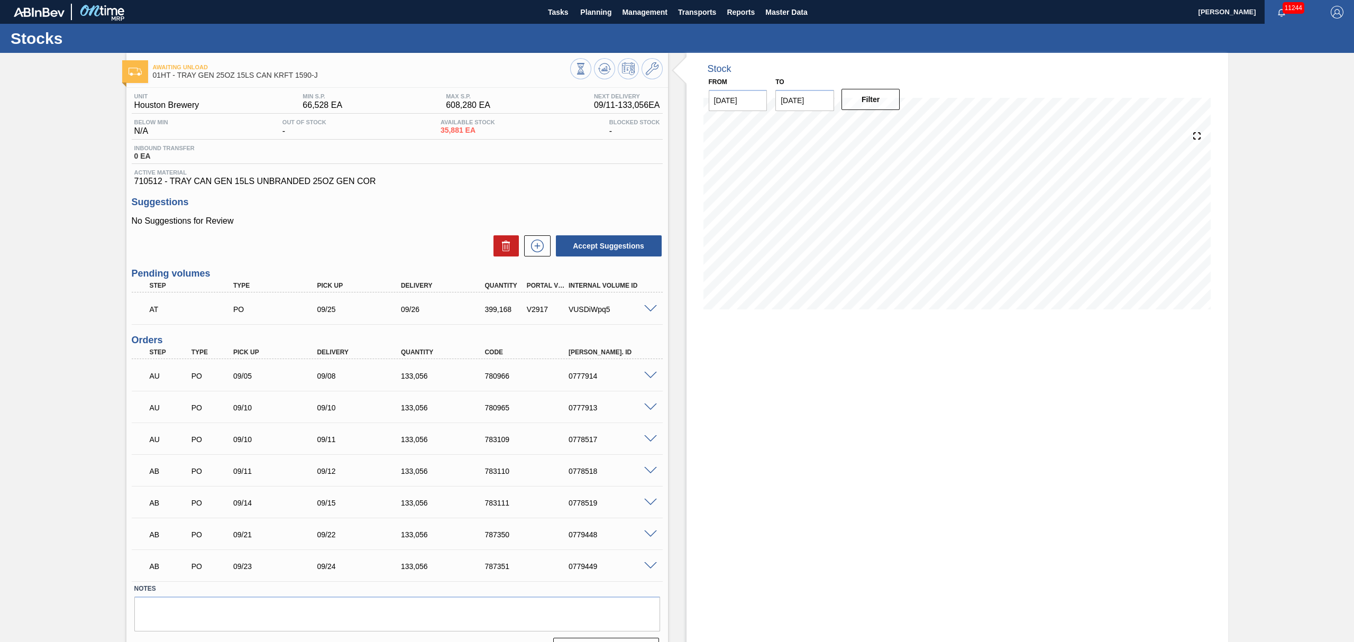
click at [654, 310] on span at bounding box center [650, 309] width 13 height 8
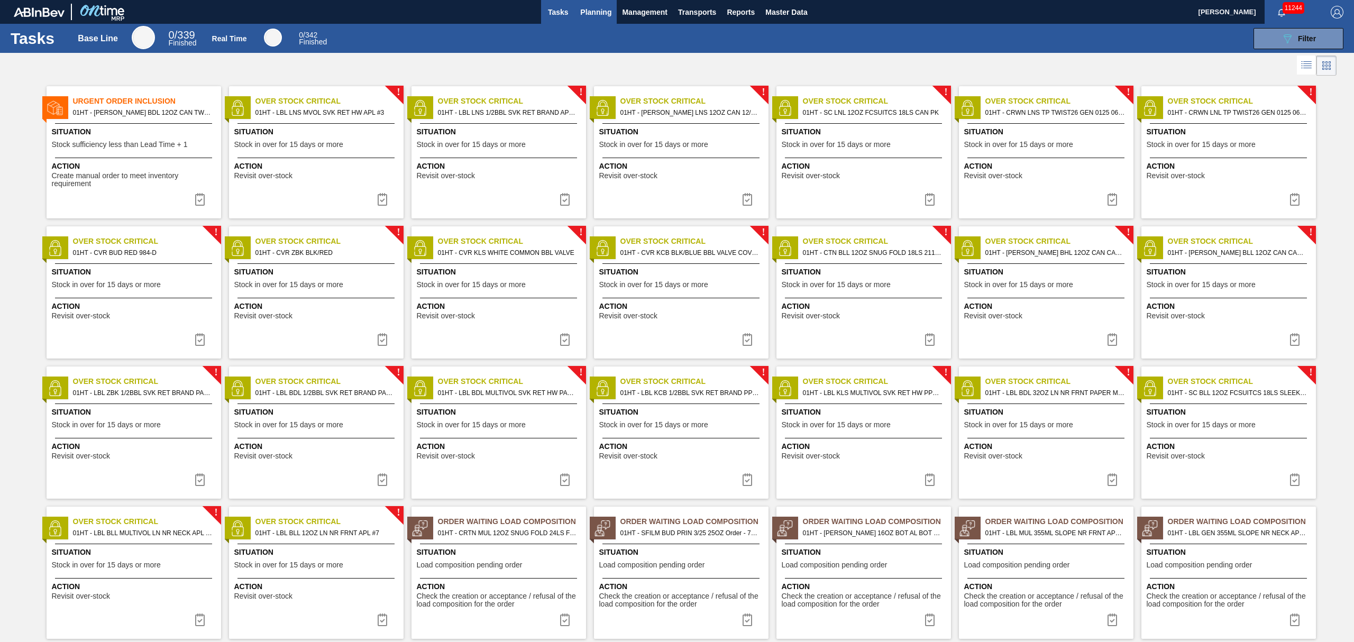
click at [598, 11] on span "Planning" at bounding box center [595, 12] width 31 height 13
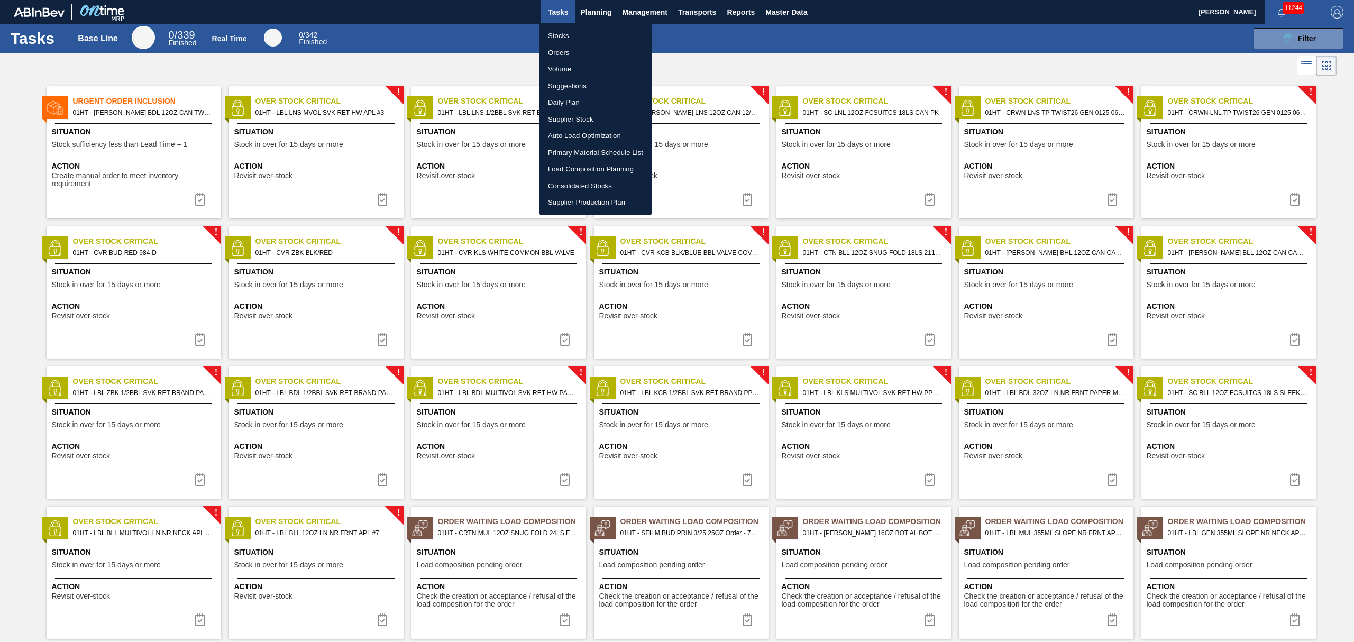
drag, startPoint x: 571, startPoint y: 84, endPoint x: 601, endPoint y: 81, distance: 30.2
click at [570, 84] on li "Suggestions" at bounding box center [595, 86] width 112 height 17
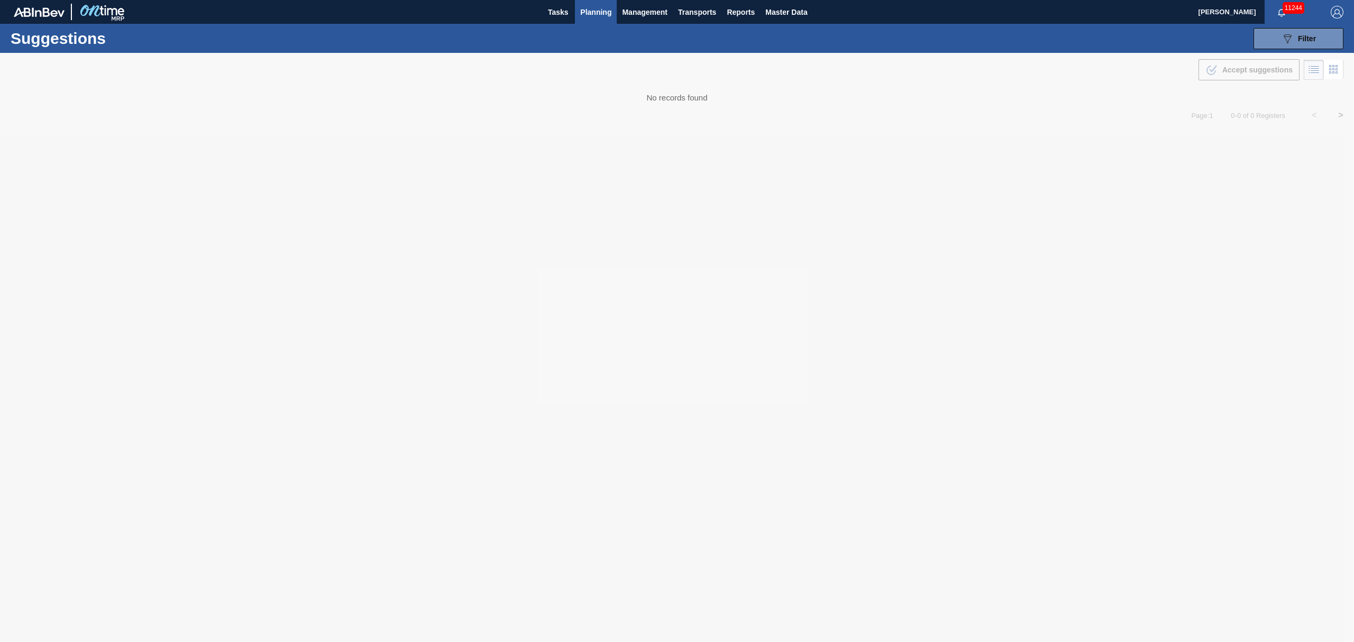
type from "[DATE]"
type to "[DATE]"
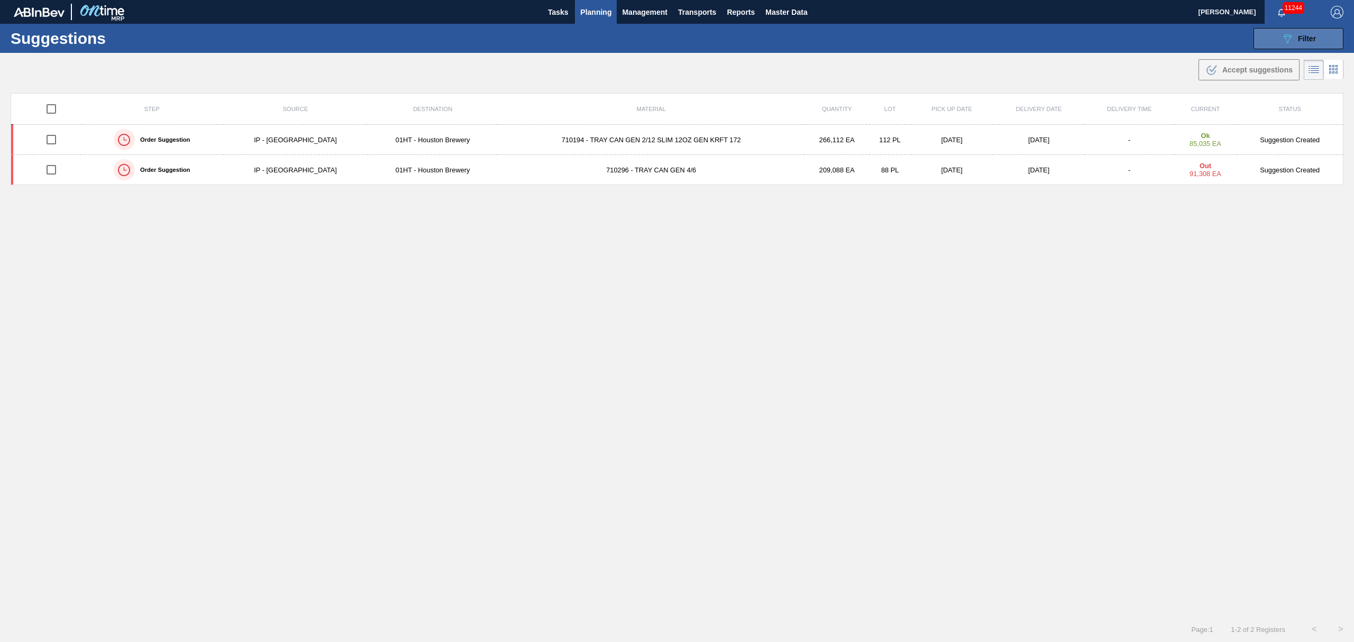
click at [1278, 36] on button "089F7B8B-B2A5-4AFE-B5C0-19BA573D28AC Filter" at bounding box center [1298, 38] width 90 height 21
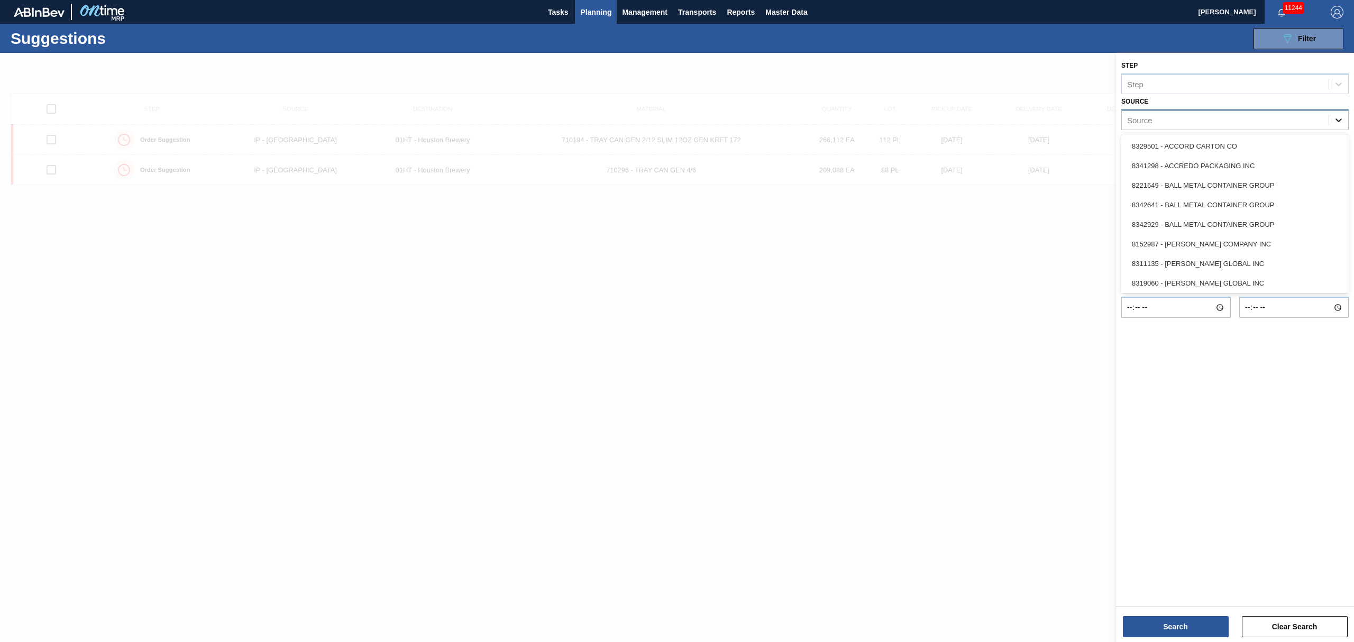
click at [1340, 125] on div at bounding box center [1338, 120] width 19 height 19
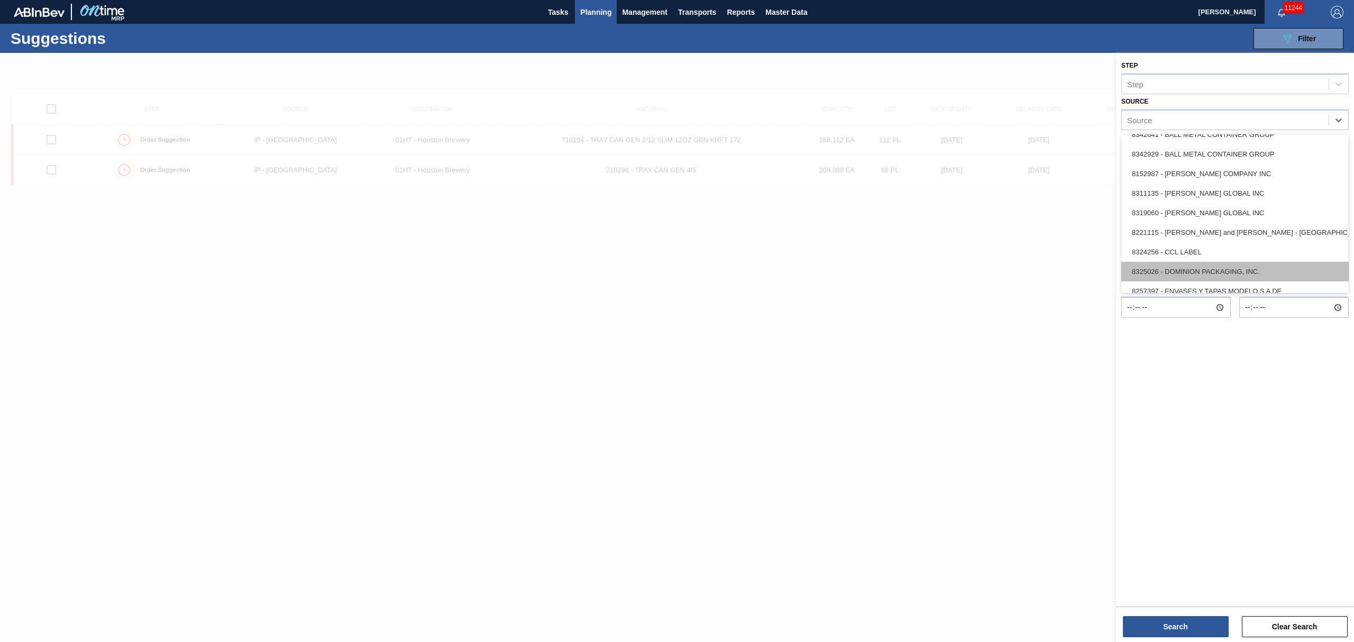
click at [1206, 262] on div "8325026 - DOMINION PACKAGING, INC." at bounding box center [1234, 272] width 227 height 20
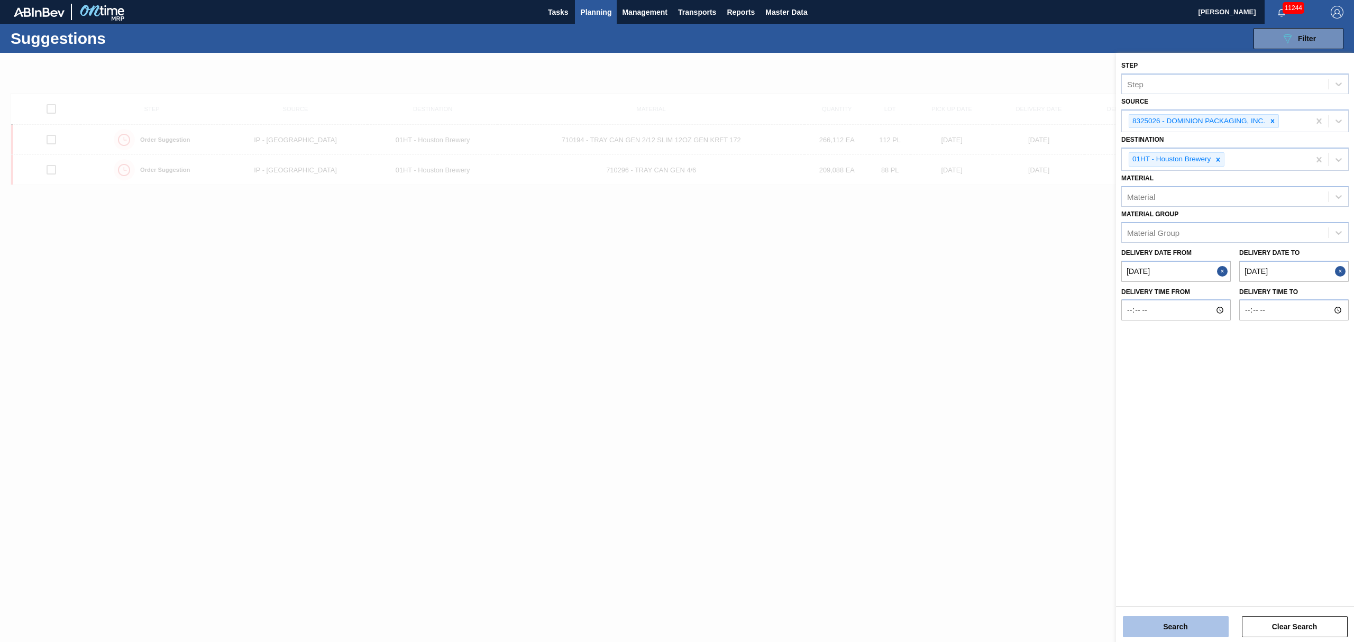
click at [1156, 627] on button "Search" at bounding box center [1176, 626] width 106 height 21
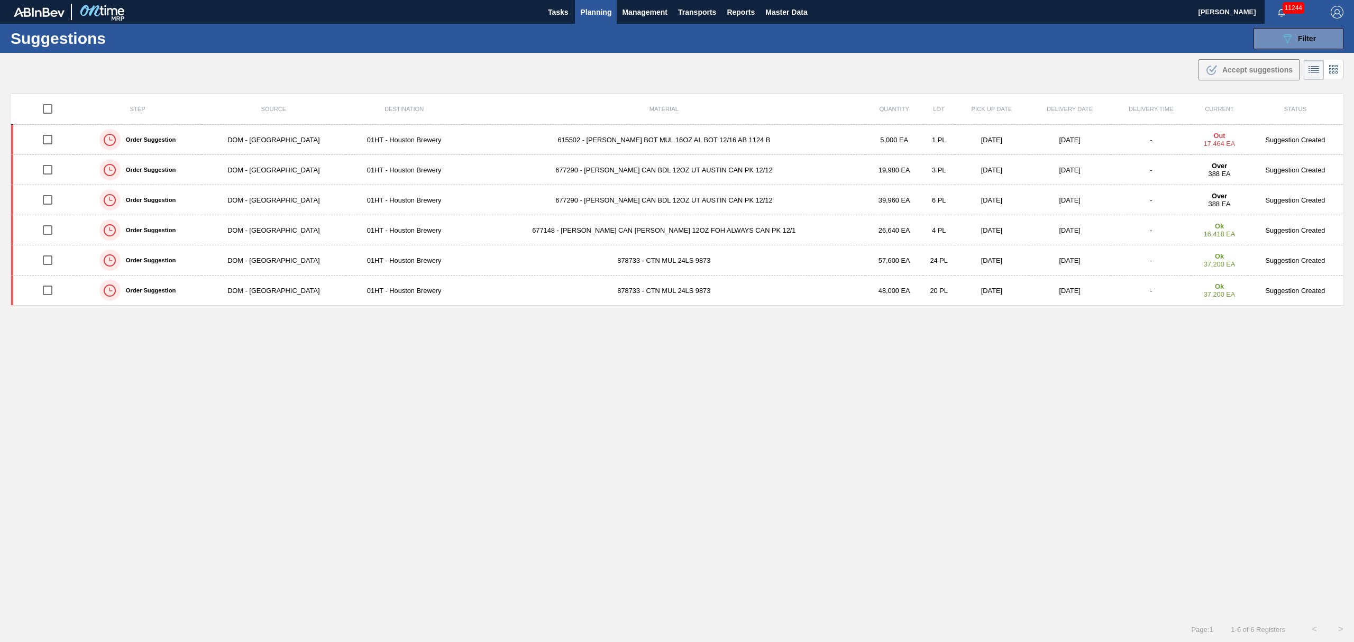
click at [661, 141] on td "615502 - [PERSON_NAME] BOT MUL 16OZ AL BOT 12/16 AB 1124 B" at bounding box center [664, 140] width 402 height 30
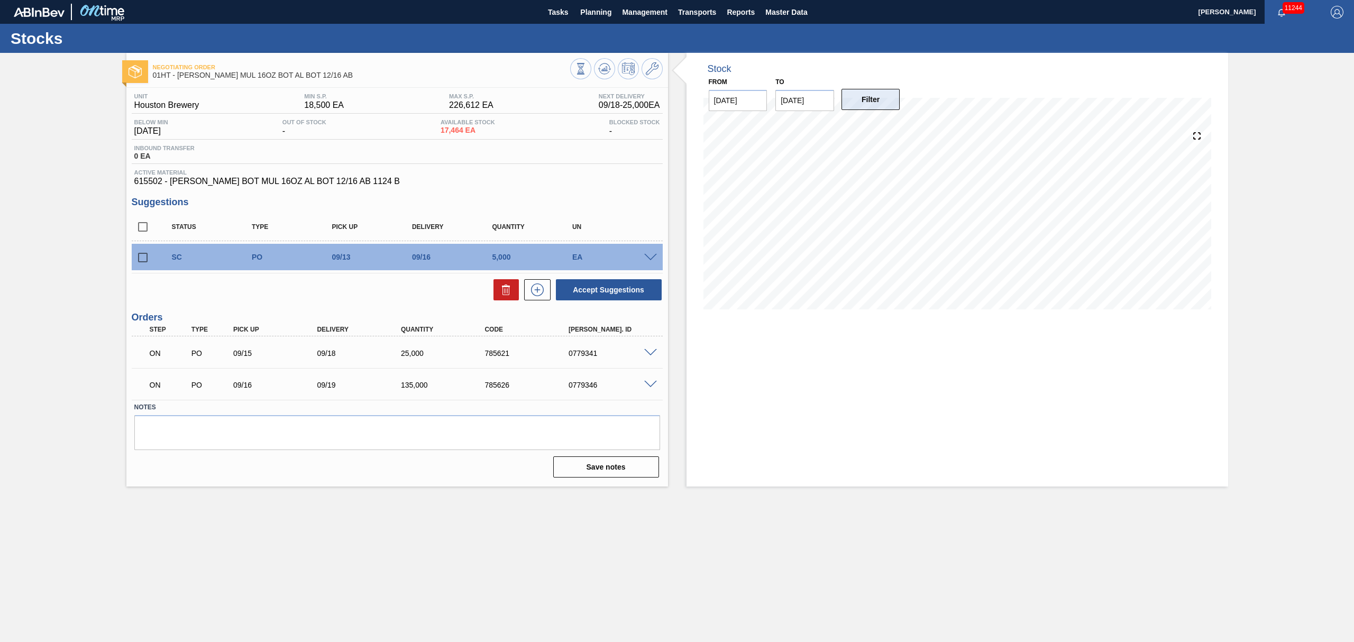
click at [856, 96] on button "Filter" at bounding box center [870, 99] width 59 height 21
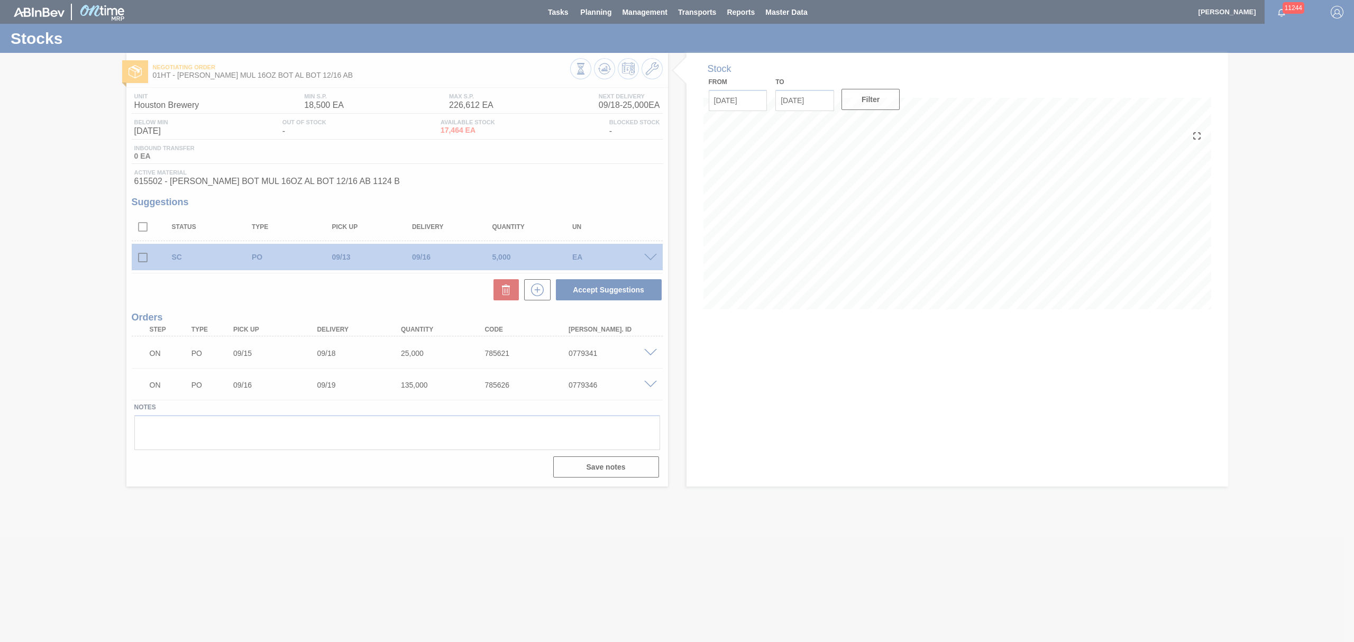
click at [810, 104] on div at bounding box center [677, 321] width 1354 height 642
click at [802, 99] on div at bounding box center [677, 321] width 1354 height 642
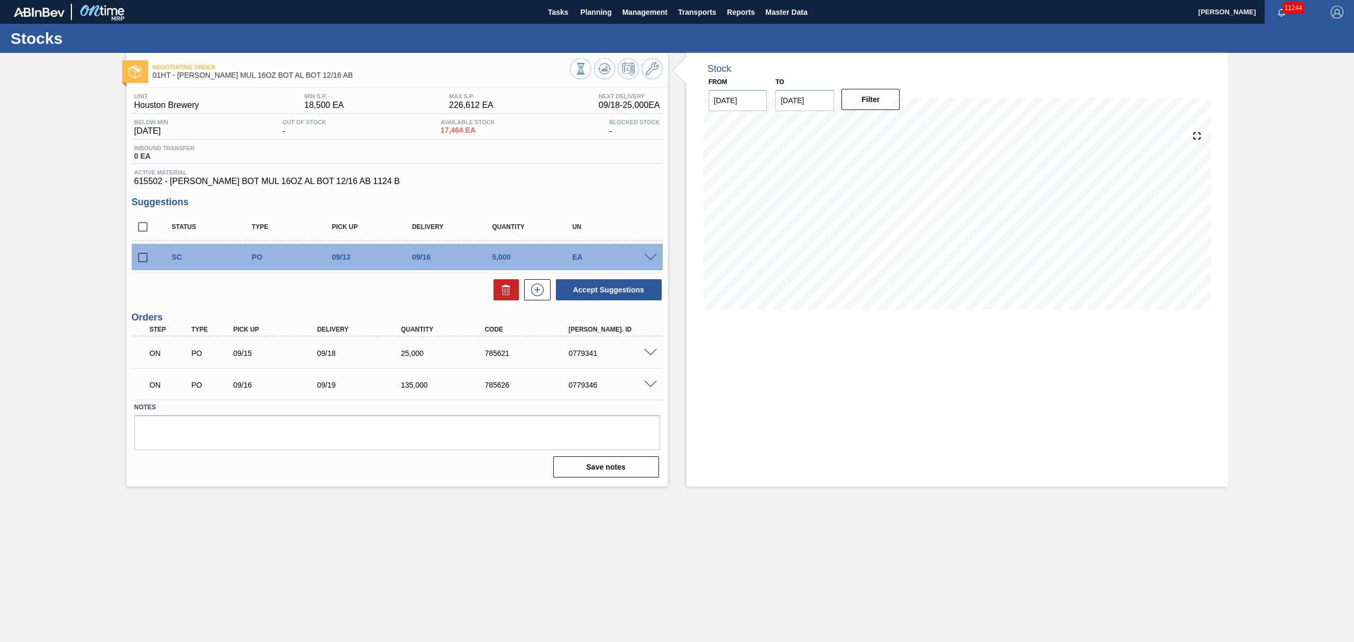
click at [802, 99] on input "[DATE]" at bounding box center [804, 100] width 59 height 21
click at [789, 229] on div "28" at bounding box center [787, 228] width 14 height 14
click at [810, 108] on input "[DATE]" at bounding box center [804, 100] width 59 height 21
click at [893, 212] on div "27" at bounding box center [891, 211] width 14 height 14
type input "09/27/2025"
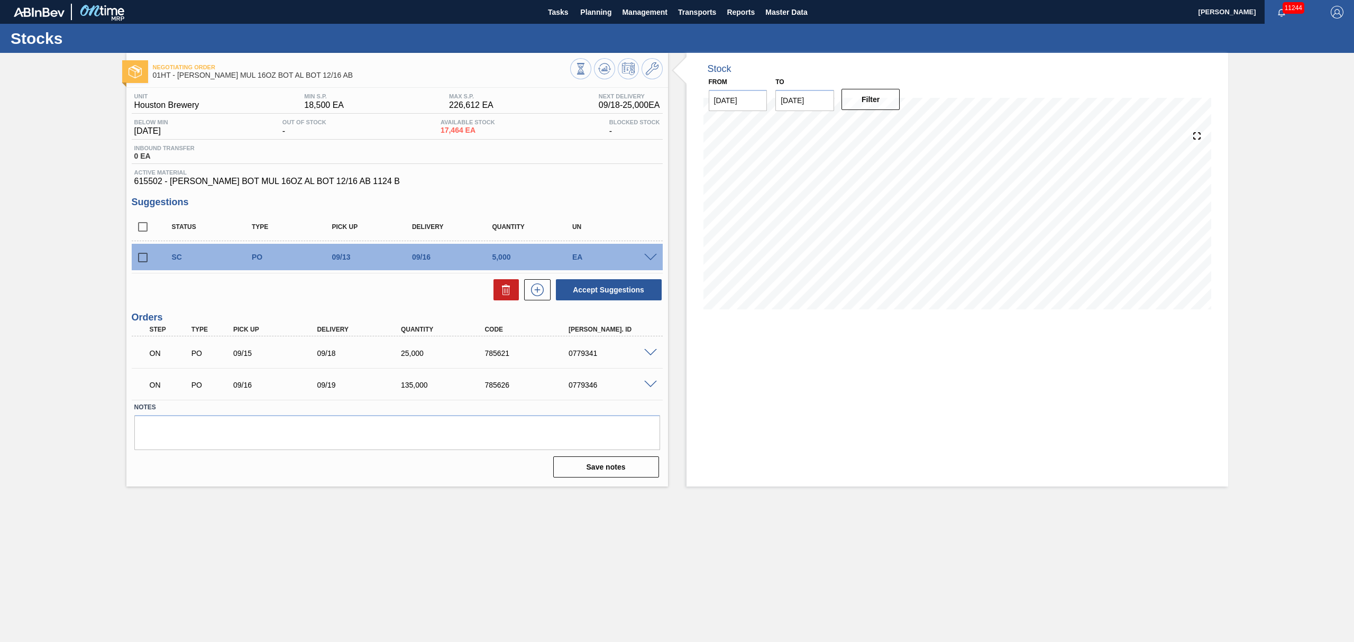
click at [864, 110] on div "Filter" at bounding box center [871, 99] width 67 height 23
click at [868, 102] on button "Filter" at bounding box center [870, 99] width 59 height 21
click at [698, 8] on span "Transports" at bounding box center [697, 12] width 38 height 13
click at [694, 52] on li "[GEOGRAPHIC_DATA]" at bounding box center [704, 52] width 89 height 17
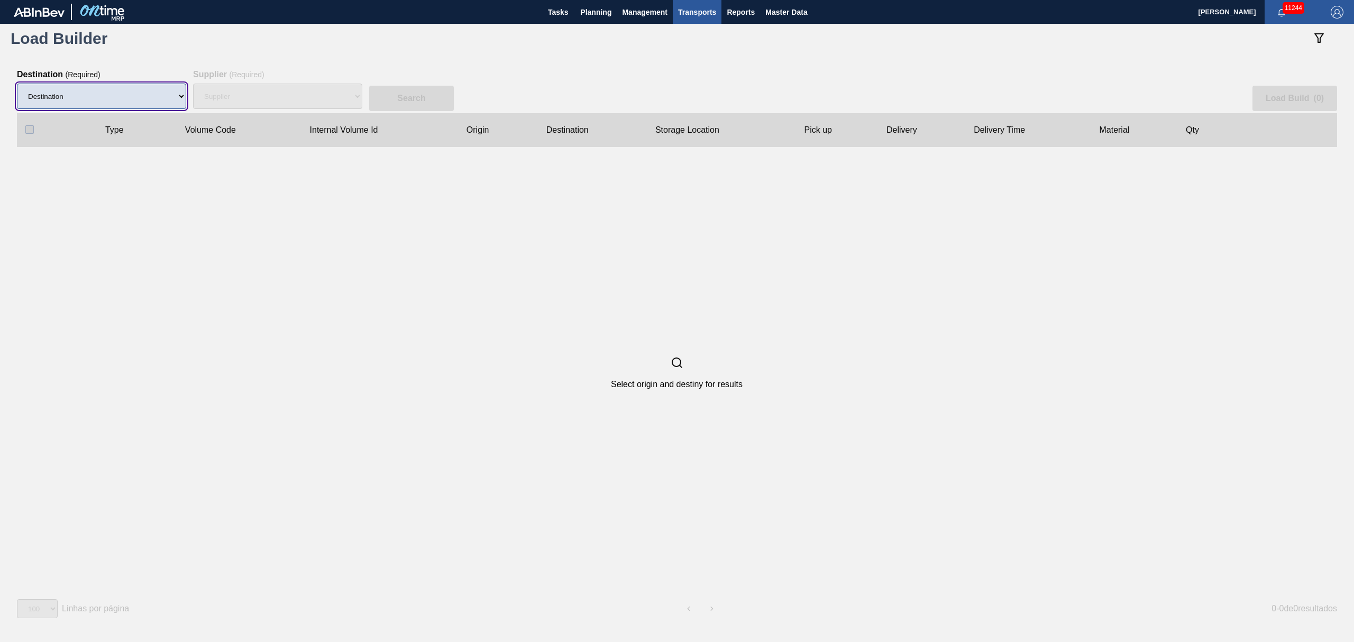
click at [117, 88] on select "Destination 01BV - [GEOGRAPHIC_DATA] 01CL - [GEOGRAPHIC_DATA] 01CV - [GEOGRAPHI…" at bounding box center [101, 96] width 169 height 25
select select "9"
click at [17, 84] on select "Destination 01BV - [GEOGRAPHIC_DATA] 01CL - [GEOGRAPHIC_DATA] 01CV - [GEOGRAPHI…" at bounding box center [101, 96] width 169 height 25
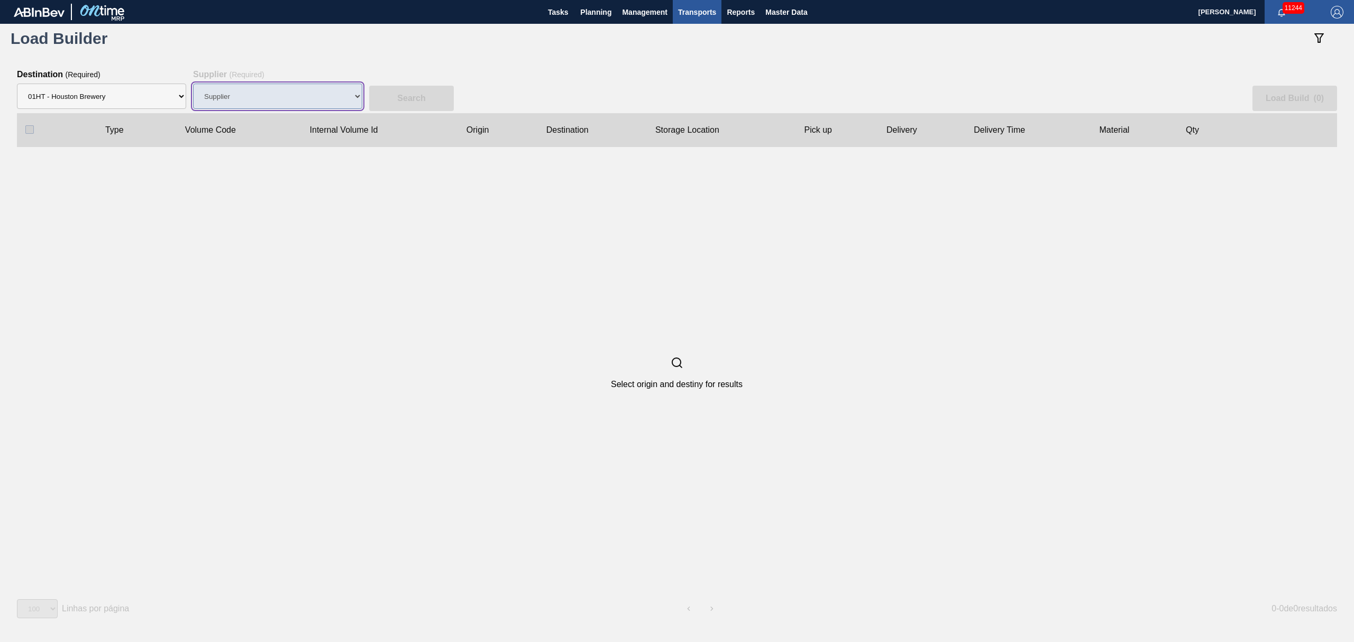
click at [263, 96] on select "Supplier" at bounding box center [277, 96] width 169 height 25
select select "1425"
click at [193, 84] on select "Supplier 8329501 - ACCORD CARTON CO 8341298 - ACCREDO PACKAGING INC 8221649 - B…" at bounding box center [277, 96] width 169 height 25
click at [0, 0] on slot "Search" at bounding box center [0, 0] width 0 height 0
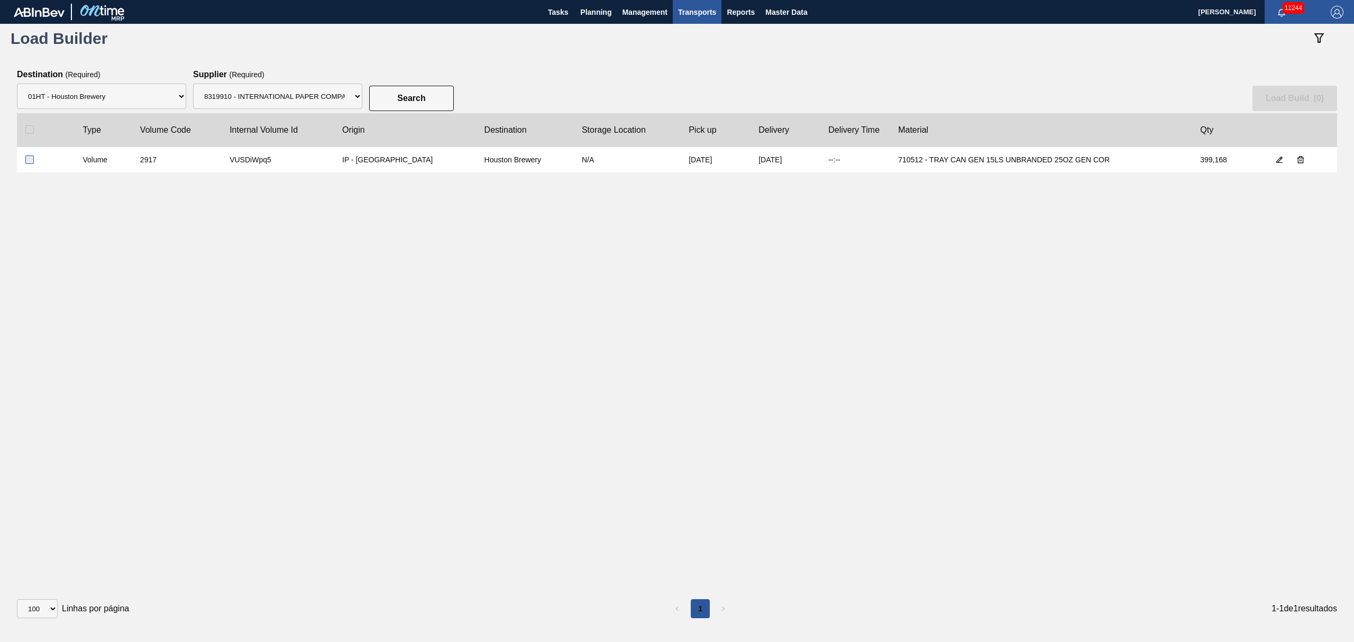
click at [30, 163] on input "checkbox" at bounding box center [29, 159] width 8 height 8
checkbox input "true"
click at [0, 0] on slot "Load Build ( 1 )" at bounding box center [0, 0] width 0 height 0
select select "Undefined"
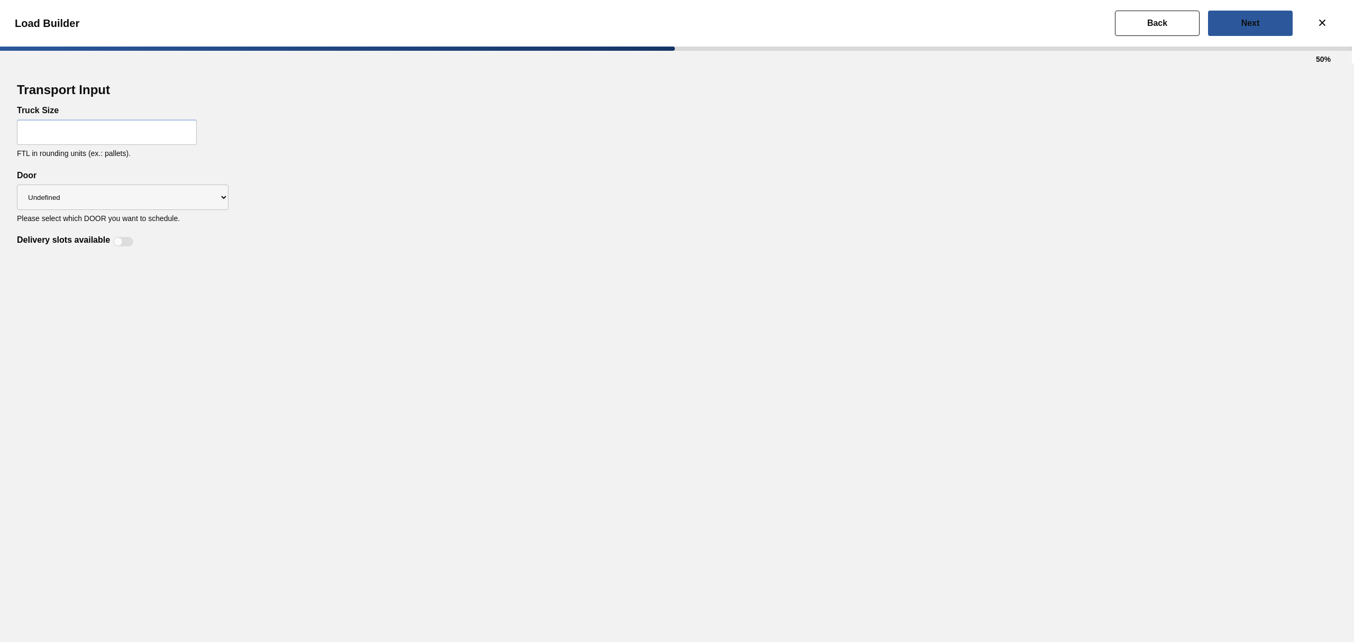
click at [138, 134] on input "text" at bounding box center [107, 132] width 180 height 25
type input "56"
click at [123, 200] on select "Undefined IP" at bounding box center [123, 197] width 212 height 25
select select "IP"
click at [17, 185] on select "Undefined IP" at bounding box center [123, 197] width 212 height 25
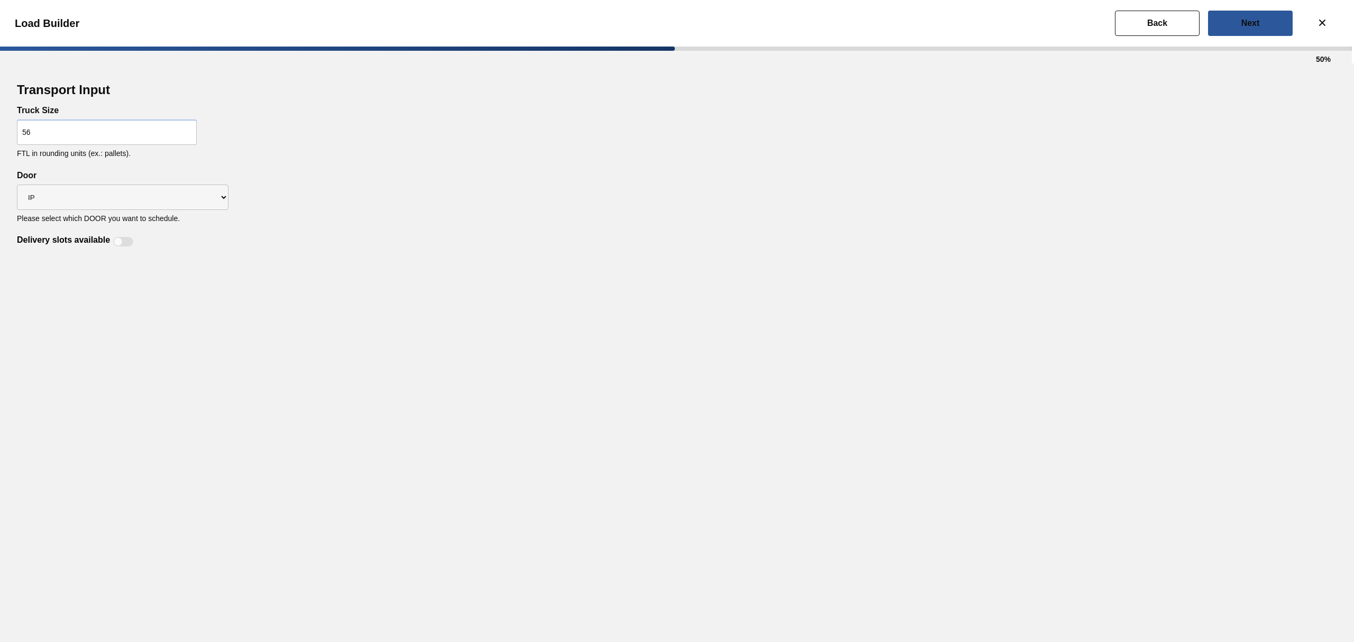
click at [126, 244] on div at bounding box center [123, 242] width 20 height 10
checkbox input "true"
click at [1265, 28] on button "Next" at bounding box center [1250, 23] width 85 height 25
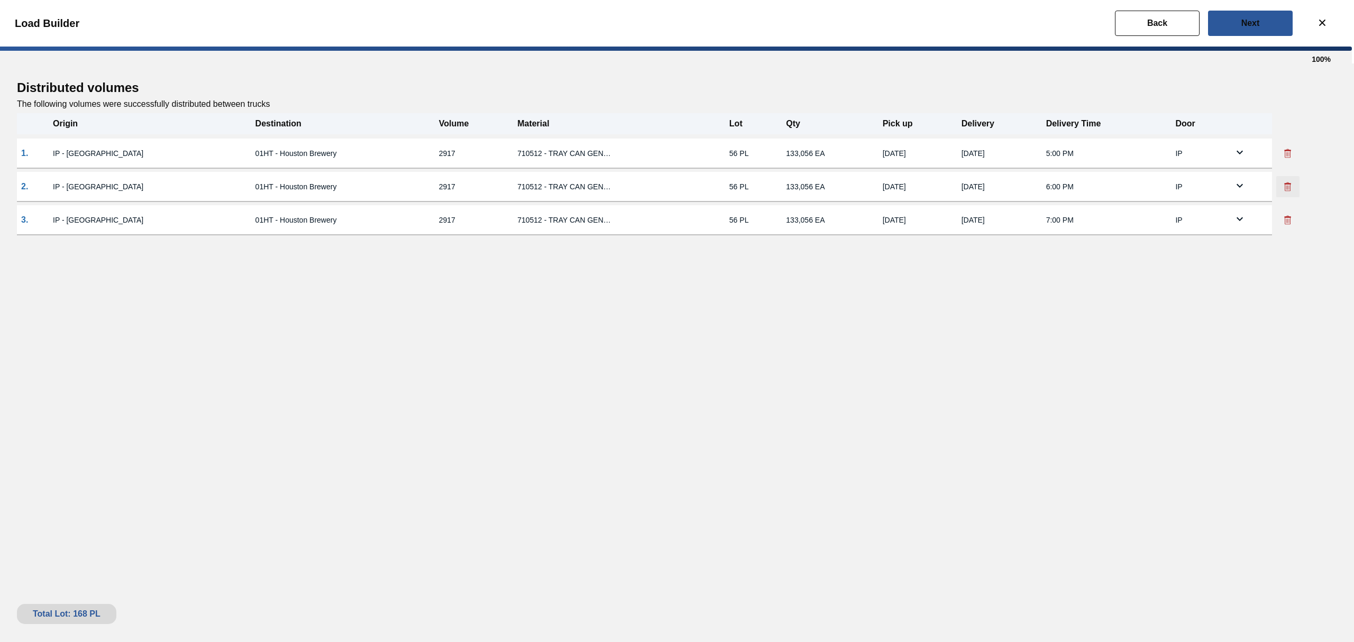
click at [1287, 188] on icon at bounding box center [1287, 187] width 6 height 7
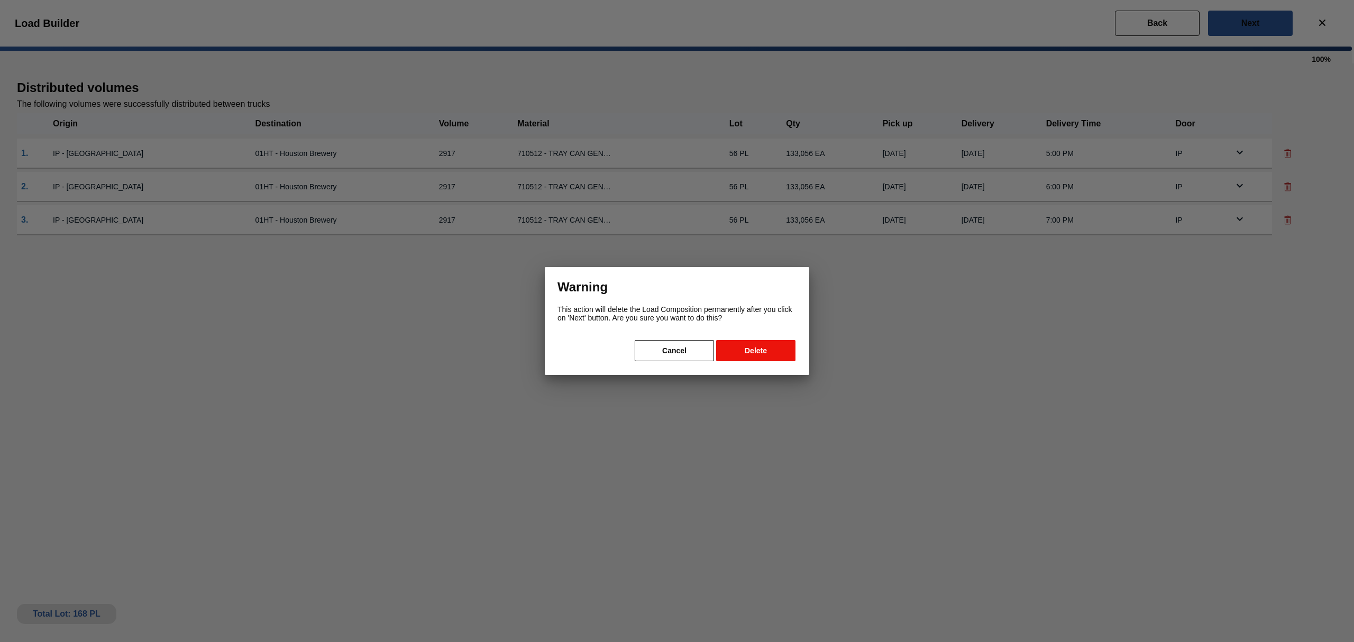
drag, startPoint x: 758, startPoint y: 350, endPoint x: 766, endPoint y: 342, distance: 11.2
click at [760, 345] on button "Delete" at bounding box center [755, 350] width 79 height 21
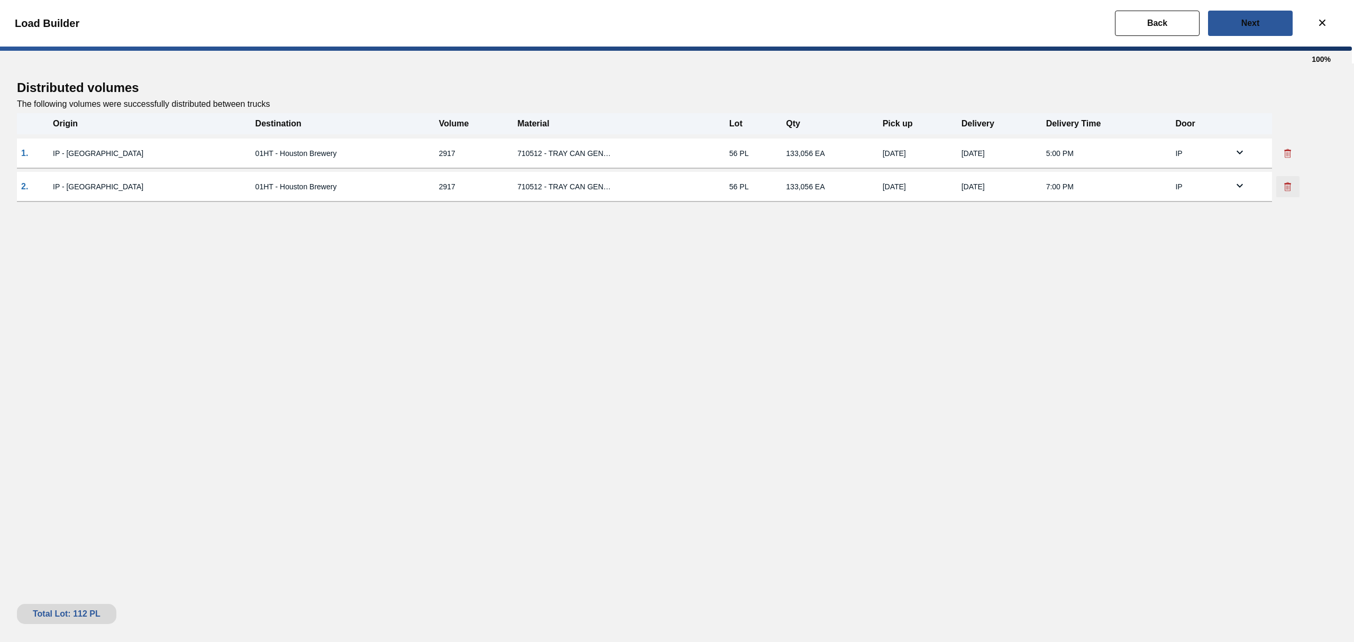
click at [1288, 185] on icon at bounding box center [1287, 186] width 11 height 11
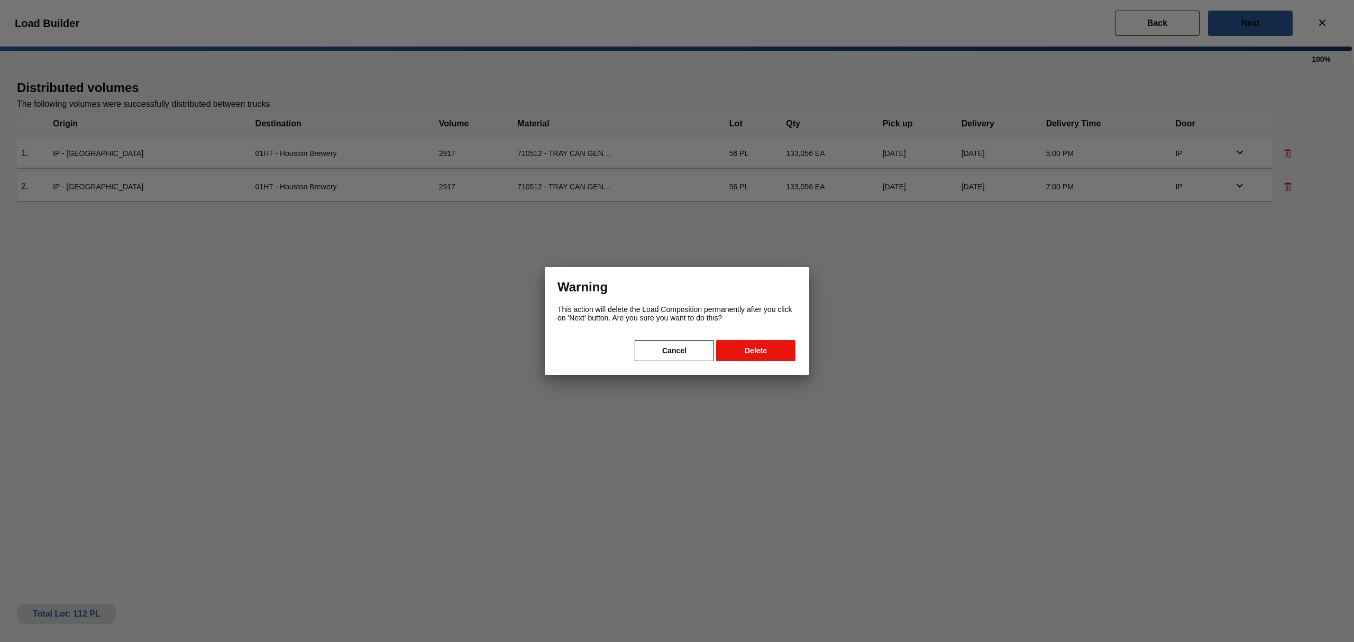
click at [740, 352] on button "Delete" at bounding box center [755, 350] width 79 height 21
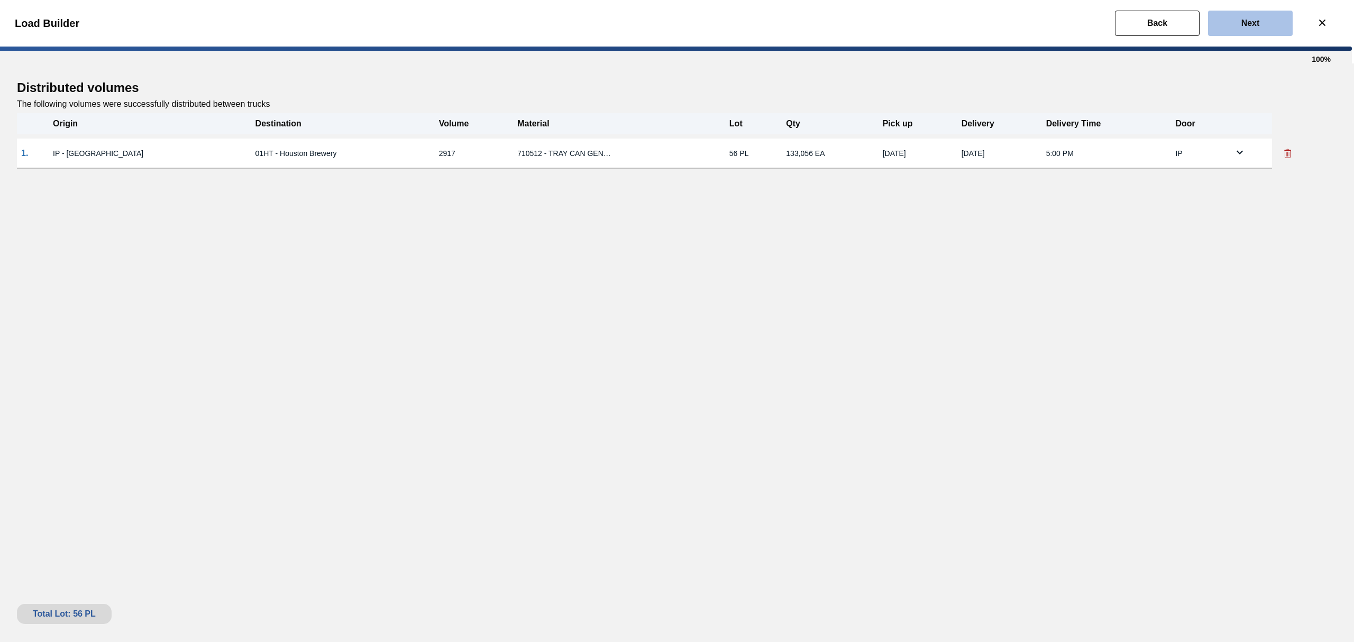
click at [1252, 15] on button "Next" at bounding box center [1250, 23] width 85 height 25
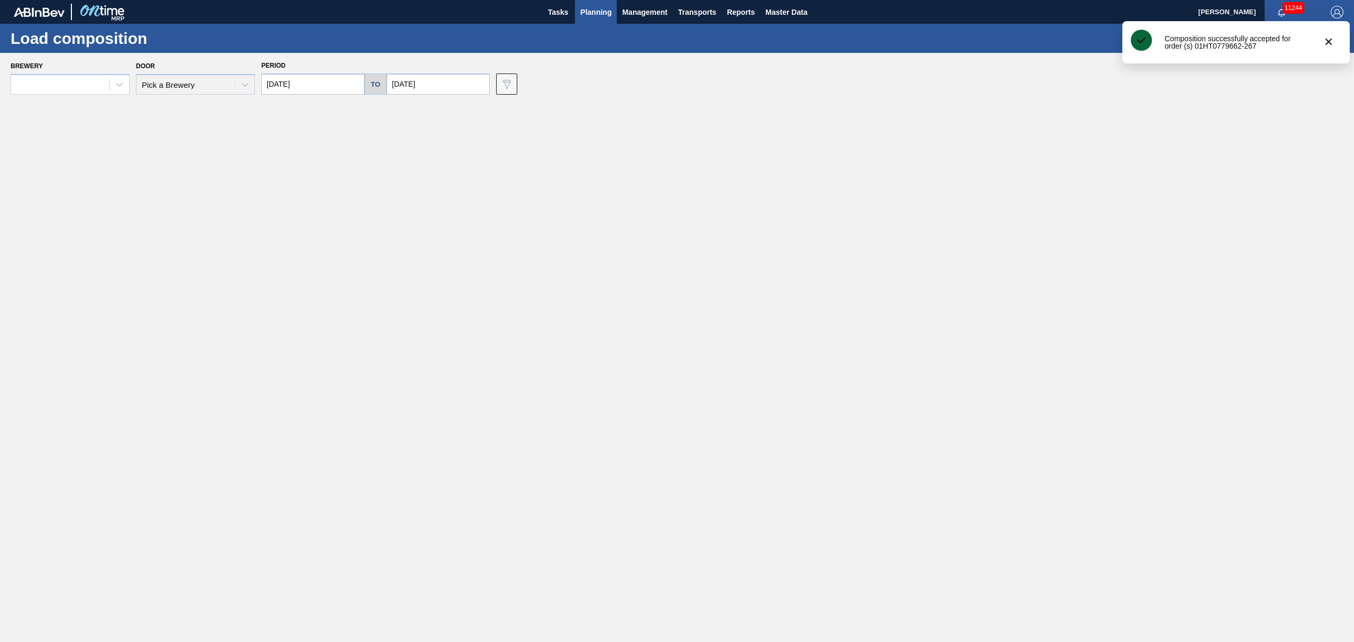
type input "[DATE]"
